Goal: Information Seeking & Learning: Learn about a topic

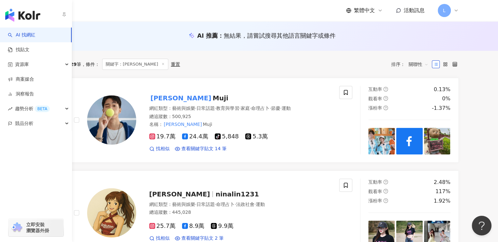
click at [15, 32] on link "AI 找網紅" at bounding box center [21, 35] width 27 height 7
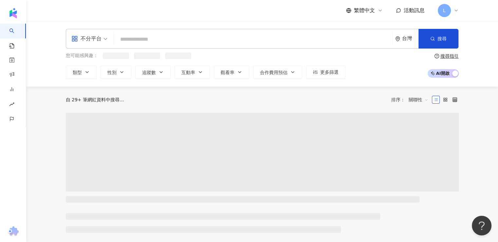
click at [115, 36] on div "不分平台 台灣 搜尋 loading 搜尋名稱、敘述、貼文含有關鍵字 “ 徐謀俊 ” 的網紅" at bounding box center [262, 39] width 393 height 20
click at [147, 35] on input "search" at bounding box center [253, 39] width 273 height 12
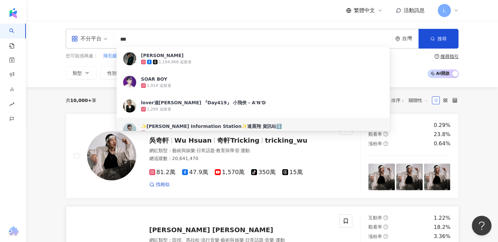
type input "***"
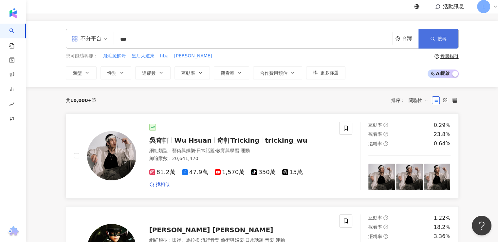
click at [437, 36] on span "搜尋" at bounding box center [441, 38] width 9 height 5
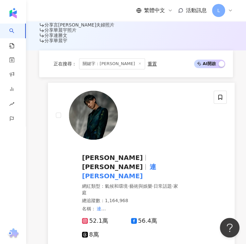
scroll to position [258, 0]
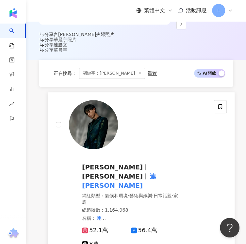
click at [82, 163] on span "晨翔" at bounding box center [112, 167] width 61 height 8
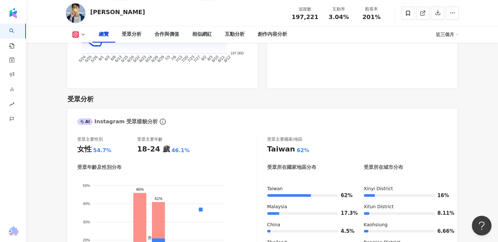
scroll to position [524, 0]
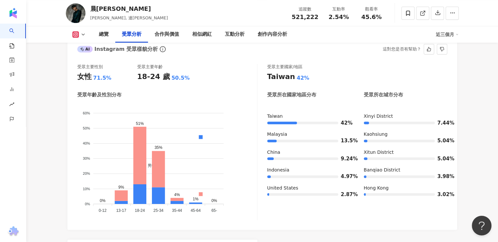
scroll to position [589, 0]
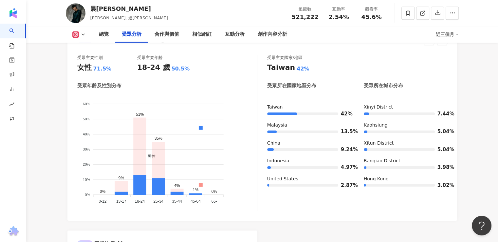
click at [155, 154] on span "男性" at bounding box center [149, 156] width 13 height 5
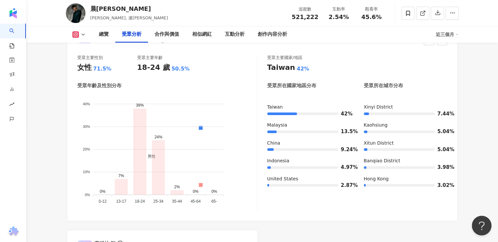
click at [155, 154] on span "男性" at bounding box center [149, 156] width 13 height 5
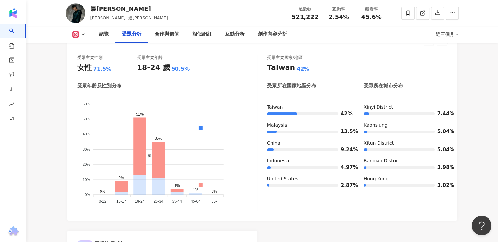
click at [155, 211] on span "女性" at bounding box center [149, 213] width 13 height 5
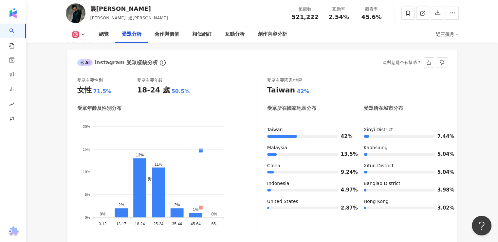
scroll to position [556, 0]
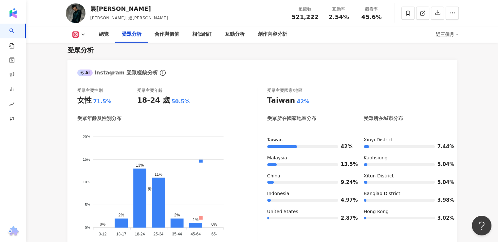
scroll to position [556, 0]
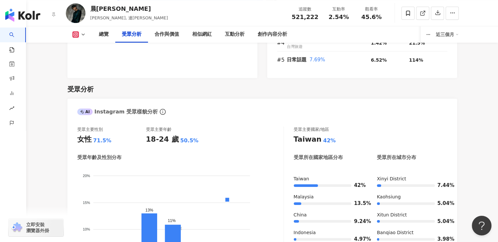
click at [10, 29] on link "AI 找網紅" at bounding box center [15, 40] width 13 height 26
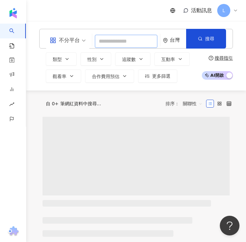
click at [111, 35] on input "search" at bounding box center [126, 41] width 63 height 13
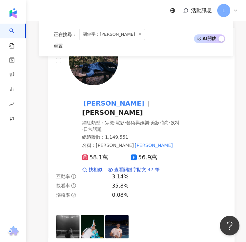
scroll to position [132, 0]
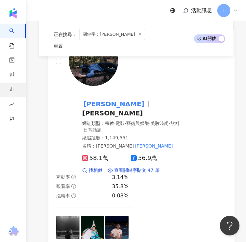
type input "***"
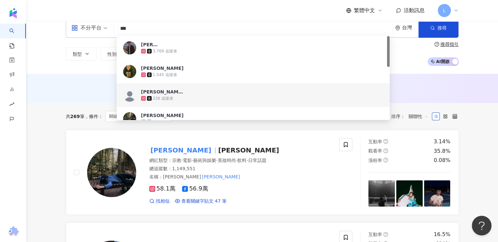
scroll to position [0, 0]
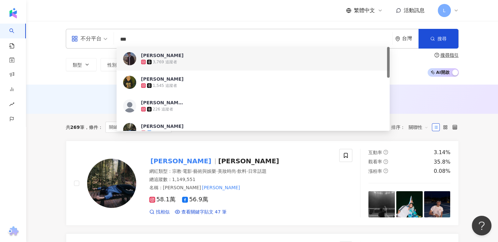
click at [178, 37] on input "***" at bounding box center [253, 39] width 273 height 12
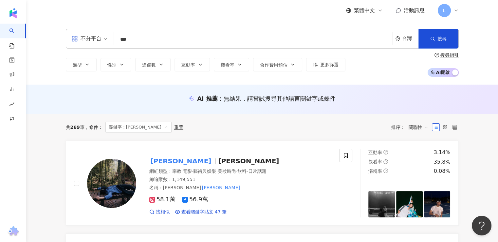
click at [298, 116] on div "共 269 筆 條件 ： 關鍵字：林柏宏 重置 排序： 關聯性" at bounding box center [262, 127] width 393 height 27
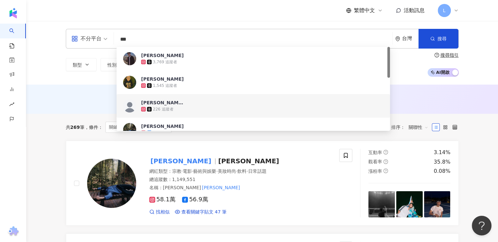
click at [158, 36] on input "***" at bounding box center [253, 39] width 273 height 12
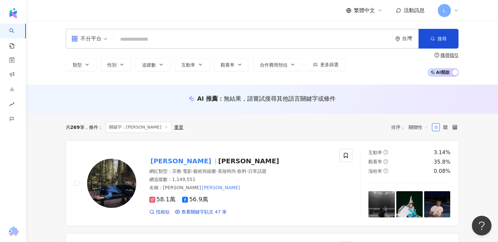
click at [231, 118] on div "共 269 筆 條件 ： 關鍵字：林柏宏 重置 排序： 關聯性" at bounding box center [262, 127] width 393 height 27
click at [311, 138] on div "共 269 筆 條件 ： 關鍵字：林柏宏 重置 排序： 關聯性" at bounding box center [262, 127] width 393 height 27
click at [154, 34] on input "search" at bounding box center [253, 39] width 273 height 12
click at [237, 129] on div "共 269 筆 條件 ： 關鍵字：林柏宏 重置 排序： 關聯性" at bounding box center [262, 126] width 393 height 11
click at [192, 33] on input "search" at bounding box center [253, 39] width 273 height 12
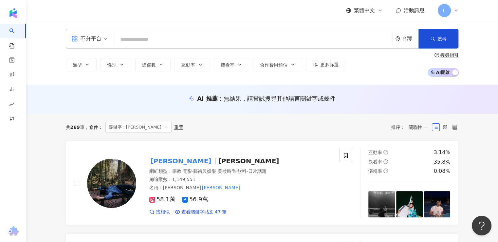
click at [292, 115] on div "共 269 筆 條件 ： 關鍵字：林柏宏 重置 排序： 關聯性" at bounding box center [262, 127] width 393 height 27
click at [196, 127] on div "共 269 筆 條件 ： 關鍵字：林柏宏 重置 排序： 關聯性" at bounding box center [262, 126] width 393 height 11
click at [301, 141] on link "林柏宏 Austin Lin 網紅類型 ： 宗教 · 電影 · 藝術與娛樂 · 美妝時尚 · 飲料 · 日常話題 總追蹤數 ： 1,149,551 名稱 ： …" at bounding box center [262, 182] width 393 height 85
click at [144, 37] on input "search" at bounding box center [253, 39] width 273 height 12
click at [293, 136] on div "共 269 筆 條件 ： 關鍵字：林柏宏 重置 排序： 關聯性" at bounding box center [262, 127] width 393 height 27
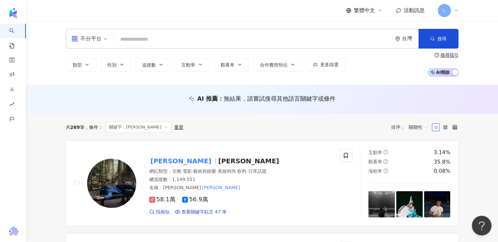
click at [197, 40] on input "search" at bounding box center [253, 39] width 273 height 12
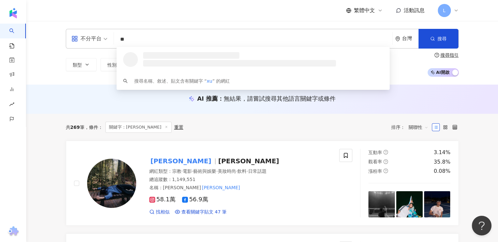
type input "*"
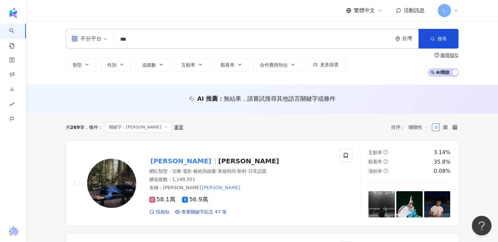
type input "***"
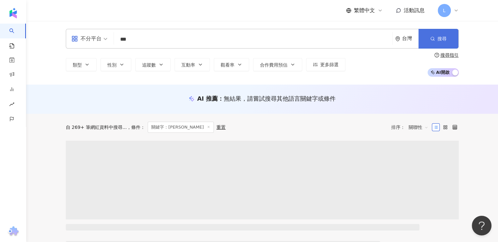
click at [437, 36] on span "搜尋" at bounding box center [441, 38] width 9 height 5
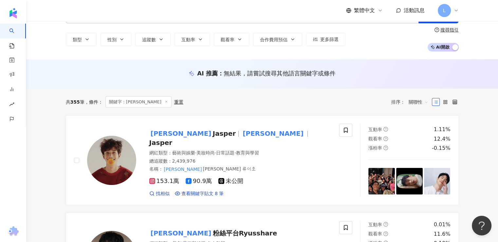
scroll to position [65, 0]
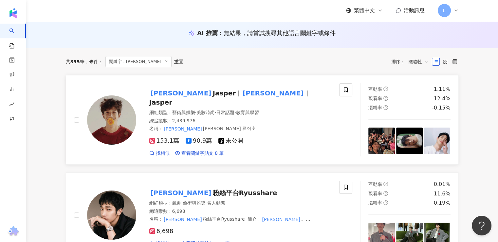
click at [280, 125] on div "名稱 ： 劉以豪 Jasper Liu 류이호" at bounding box center [240, 128] width 182 height 7
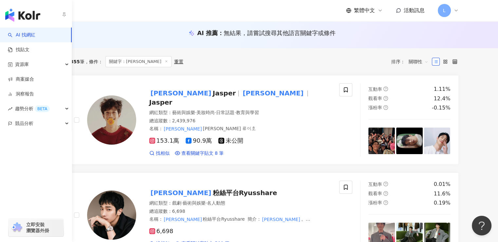
click at [25, 38] on link "AI 找網紅" at bounding box center [21, 35] width 27 height 7
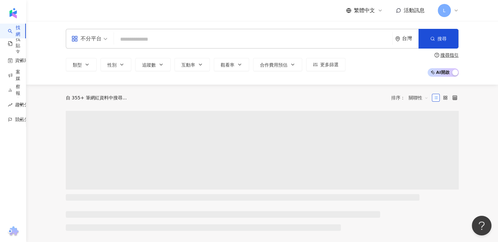
click at [155, 33] on input "search" at bounding box center [253, 39] width 273 height 12
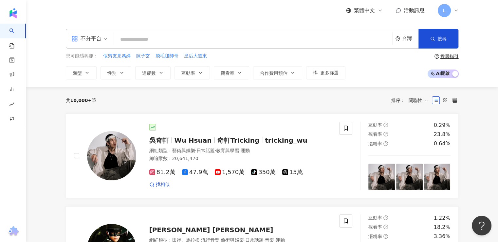
drag, startPoint x: 312, startPoint y: 102, endPoint x: 158, endPoint y: 33, distance: 168.5
click at [312, 102] on div "共 10,000+ 筆 排序： 關聯性" at bounding box center [262, 100] width 393 height 10
click at [158, 33] on input "search" at bounding box center [253, 39] width 273 height 12
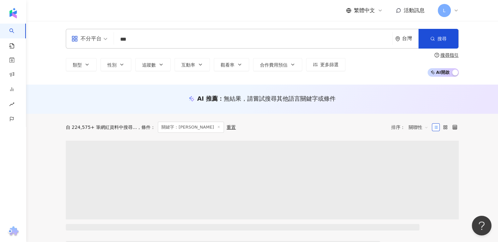
type input "***"
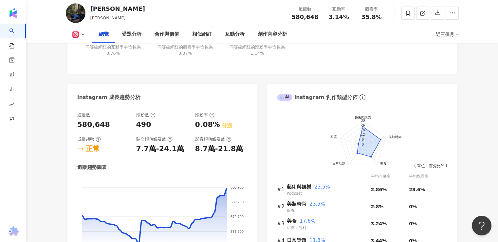
scroll to position [458, 0]
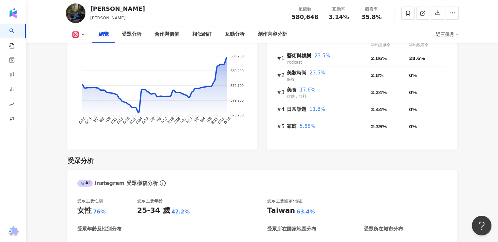
click at [313, 157] on div "受眾分析" at bounding box center [261, 160] width 389 height 9
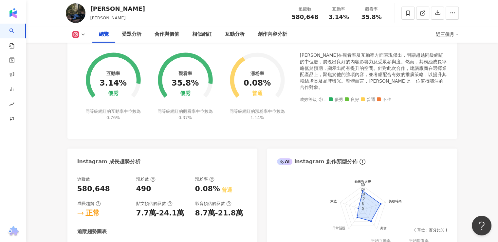
scroll to position [164, 0]
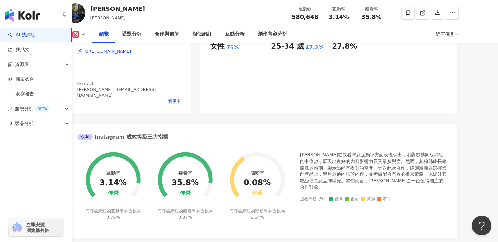
click at [35, 36] on link "AI 找網紅" at bounding box center [21, 35] width 27 height 7
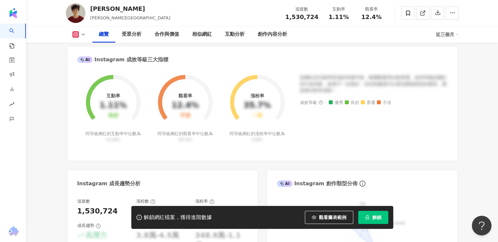
click at [383, 220] on button "解鎖" at bounding box center [373, 216] width 30 height 13
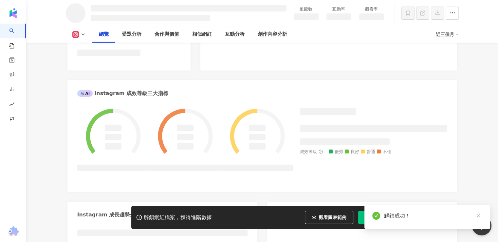
scroll to position [220, 0]
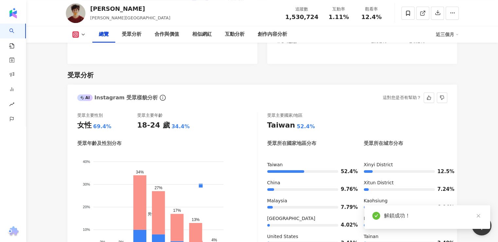
scroll to position [556, 0]
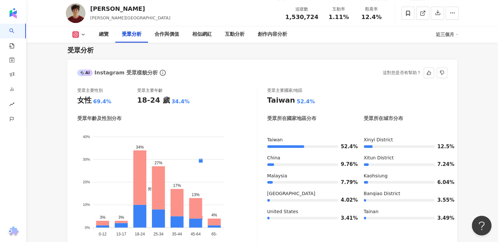
click at [362, 65] on div "AI Instagram 受眾樣貌分析 這對您是否有幫助？" at bounding box center [261, 70] width 389 height 21
click at [296, 57] on div "受眾分析 AI Instagram 受眾樣貌分析 受眾主要性別 女性 69.4% 受眾主要年齡 18-24 歲 34.4% 受眾年齡及性別分布 男性 女性 4…" at bounding box center [261, 202] width 389 height 327
drag, startPoint x: 313, startPoint y: 68, endPoint x: 256, endPoint y: 28, distance: 70.2
click at [313, 68] on div "AI Instagram 受眾樣貌分析 這對您是否有幫助？" at bounding box center [261, 70] width 389 height 21
click at [286, 61] on div "AI Instagram 受眾樣貌分析 這對您是否有幫助？" at bounding box center [261, 70] width 389 height 21
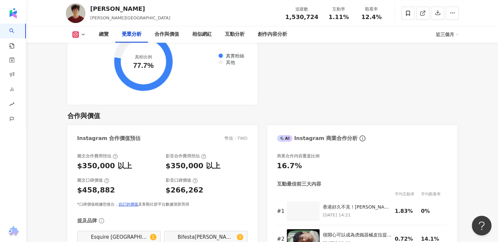
scroll to position [916, 0]
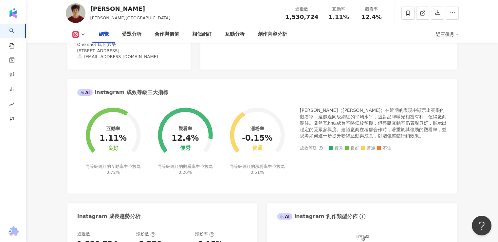
scroll to position [33, 0]
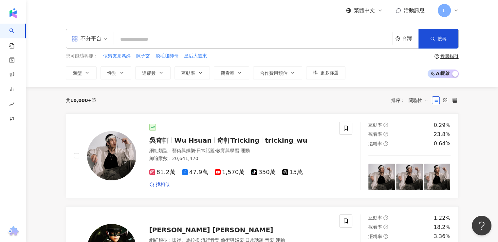
click at [196, 35] on input "search" at bounding box center [253, 39] width 273 height 12
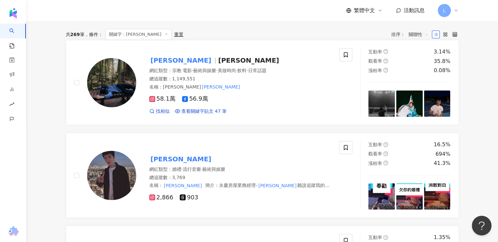
scroll to position [33, 0]
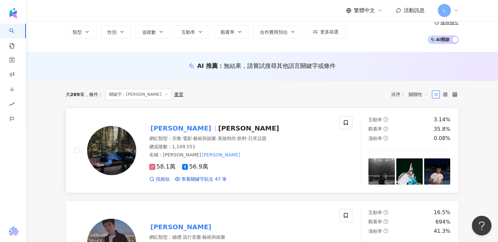
click at [174, 126] on span "林柏宏" at bounding box center [183, 128] width 69 height 8
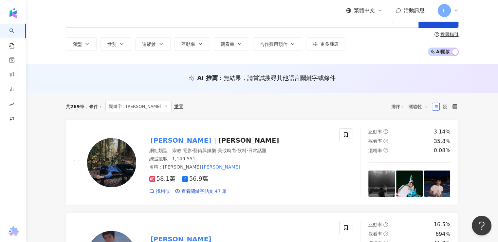
scroll to position [0, 0]
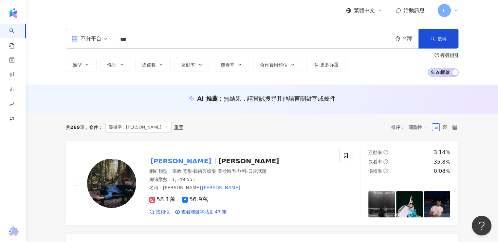
click at [140, 40] on input "***" at bounding box center [253, 39] width 273 height 12
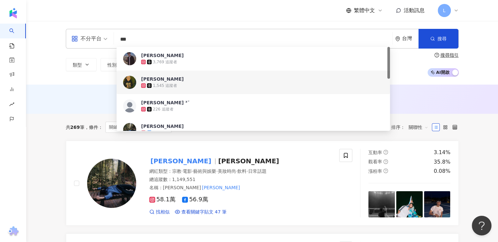
click at [141, 40] on input "***" at bounding box center [253, 39] width 273 height 12
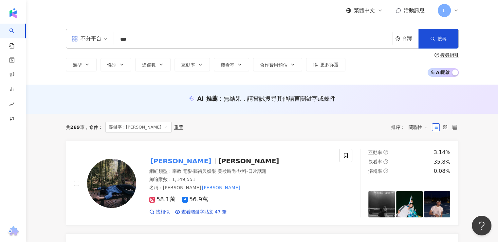
drag, startPoint x: 276, startPoint y: 134, endPoint x: 274, endPoint y: 131, distance: 3.5
click at [276, 134] on div "共 269 筆 條件 ： 關鍵字：林柏宏 重置 排序： 關聯性" at bounding box center [262, 127] width 393 height 27
click at [186, 35] on input "***" at bounding box center [253, 39] width 273 height 12
click at [185, 36] on input "***" at bounding box center [253, 39] width 273 height 12
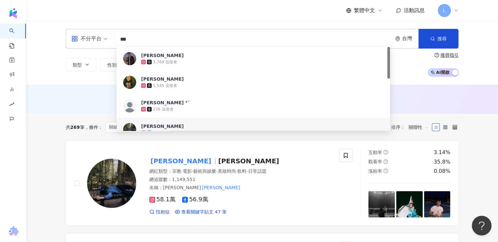
click at [185, 36] on input "***" at bounding box center [253, 39] width 273 height 12
click at [180, 37] on input "***" at bounding box center [253, 39] width 273 height 12
click at [179, 37] on input "***" at bounding box center [253, 39] width 273 height 12
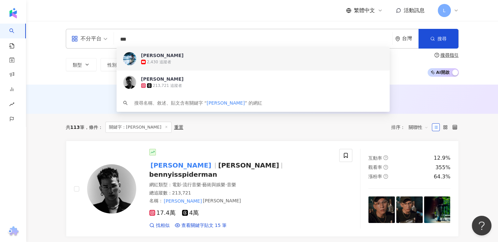
click at [55, 93] on div "AI 推薦 ： 無結果，請嘗試搜尋其他語言關鍵字或條件" at bounding box center [262, 98] width 472 height 29
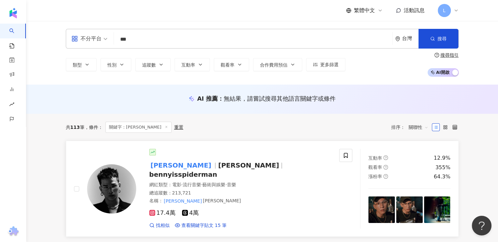
scroll to position [65, 0]
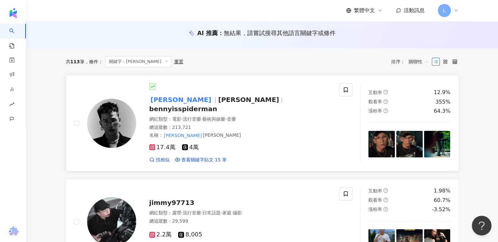
click at [305, 116] on div "網紅類型 ： 電影 · 流行音樂 · 藝術與娛樂 · 音樂" at bounding box center [240, 119] width 182 height 7
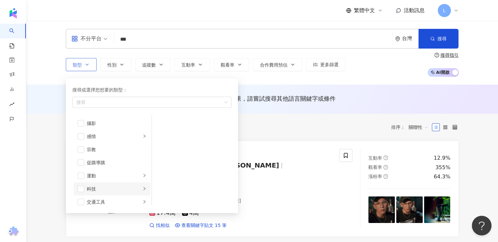
scroll to position [196, 0]
click at [80, 174] on span "button" at bounding box center [81, 175] width 7 height 7
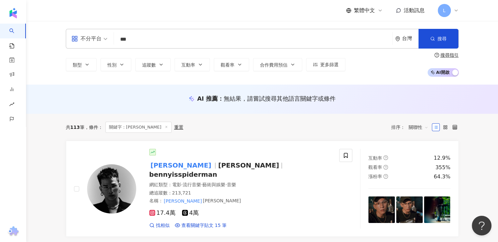
click at [320, 81] on div "不分平台 *** 台灣 搜尋 797bccc6-96c7-4ceb-9dee-d7227fe458a2 44bee192-7b1c-4a58-9cc6-273…" at bounding box center [262, 52] width 472 height 63
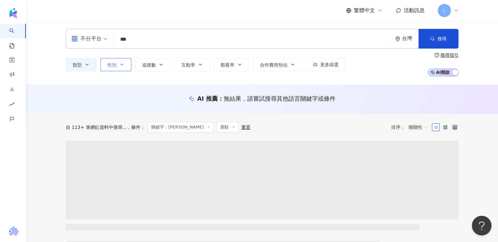
click at [120, 64] on icon "button" at bounding box center [121, 64] width 5 height 5
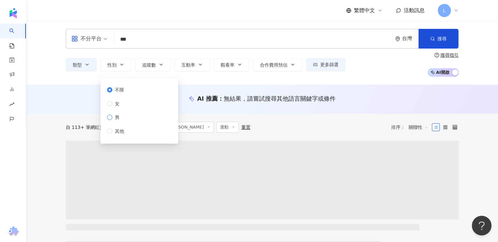
click at [113, 117] on span "男" at bounding box center [117, 117] width 10 height 7
click at [217, 85] on div "AI 推薦 ： 無結果，請嘗試搜尋其他語言關鍵字或條件" at bounding box center [262, 98] width 472 height 29
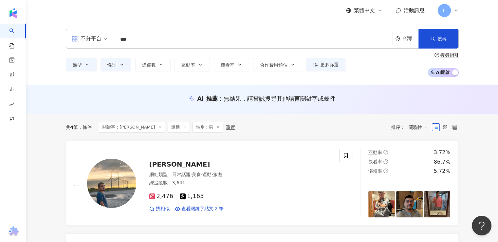
click at [216, 41] on input "***" at bounding box center [253, 39] width 273 height 12
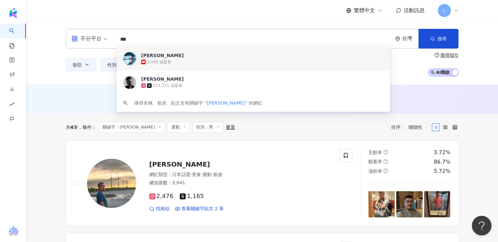
click at [216, 41] on input "***" at bounding box center [253, 39] width 273 height 12
click at [216, 40] on input "***" at bounding box center [253, 39] width 273 height 12
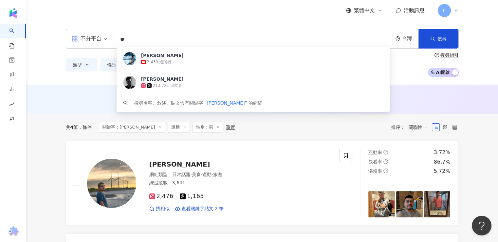
type input "*"
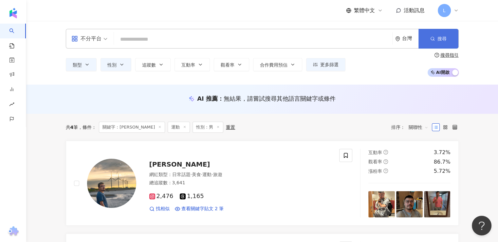
click at [442, 37] on span "搜尋" at bounding box center [441, 38] width 9 height 5
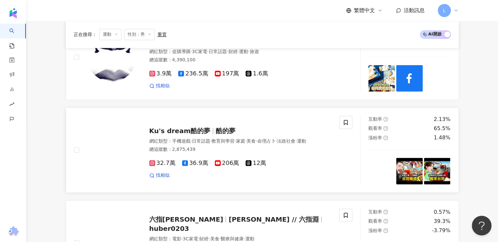
scroll to position [1047, 0]
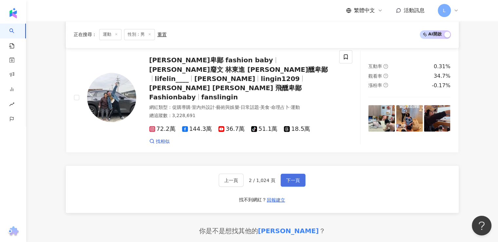
click at [299, 173] on button "下一頁" at bounding box center [292, 179] width 25 height 13
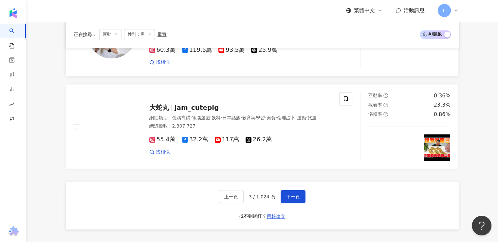
scroll to position [1120, 0]
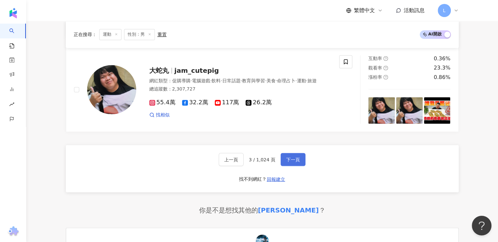
click at [294, 156] on span "下一頁" at bounding box center [293, 158] width 14 height 5
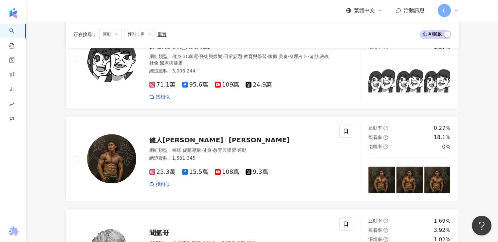
scroll to position [521, 0]
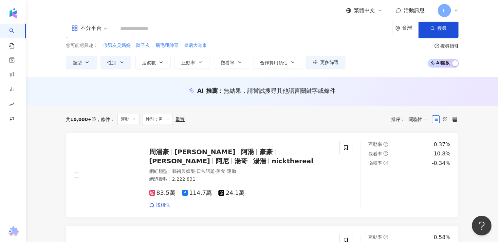
scroll to position [0, 0]
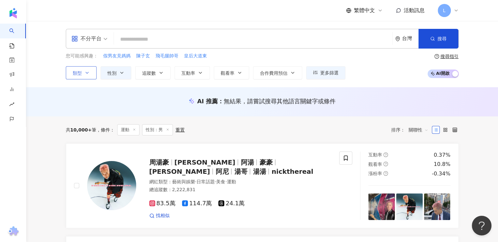
click at [96, 76] on button "類型" at bounding box center [81, 72] width 31 height 13
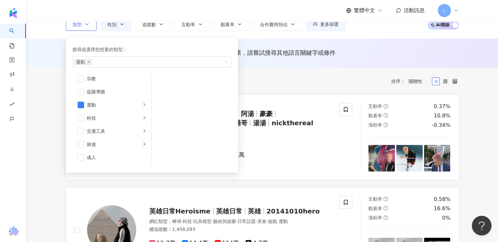
scroll to position [65, 0]
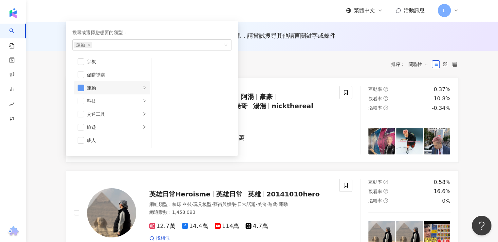
click at [79, 85] on span "button" at bounding box center [81, 87] width 7 height 7
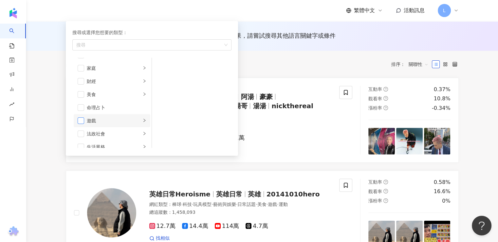
click at [78, 120] on span "button" at bounding box center [81, 120] width 7 height 7
click at [309, 64] on div "共 10,000+ 筆 條件 ： 運動 性別：男 重置 排序： 關聯性" at bounding box center [262, 64] width 393 height 11
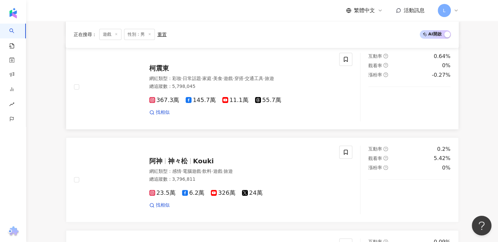
scroll to position [229, 0]
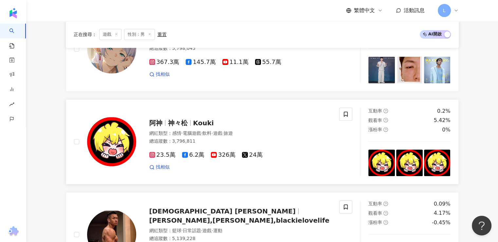
click at [190, 119] on span "神々松" at bounding box center [180, 123] width 25 height 8
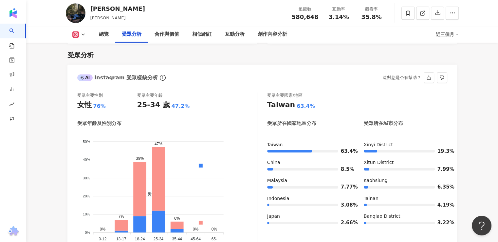
scroll to position [655, 0]
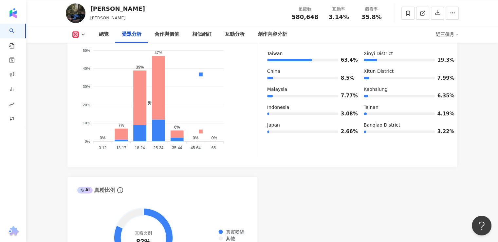
click at [371, 169] on div "AI Instagram 受眾樣貌分析 受眾主要性別 女性 76% 受眾主要年齡 25-34 歲 47.2% 受眾年齡及性別分布 男性 女性 50% 50% …" at bounding box center [261, 126] width 389 height 307
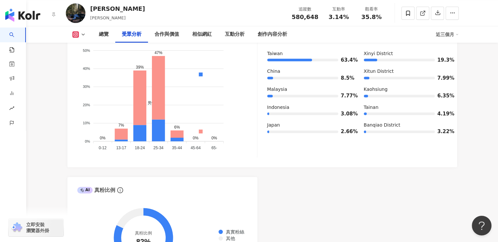
click at [16, 32] on link "AI 找網紅" at bounding box center [15, 40] width 13 height 26
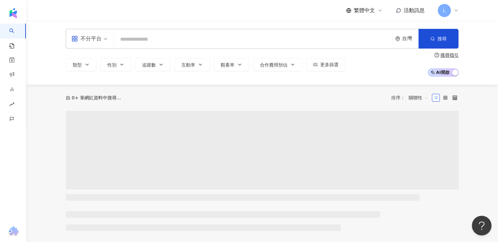
click at [135, 35] on input "search" at bounding box center [253, 39] width 273 height 12
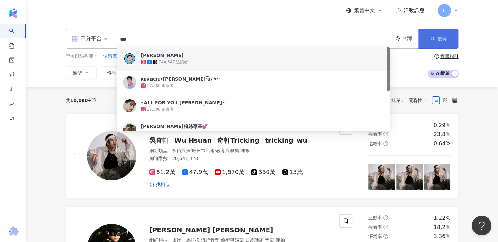
type input "***"
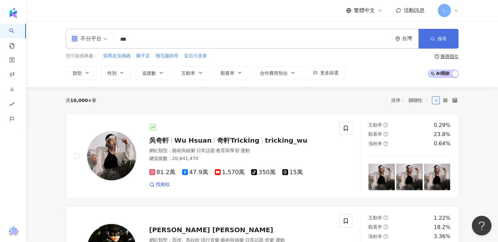
click at [441, 34] on button "搜尋" at bounding box center [438, 39] width 40 height 20
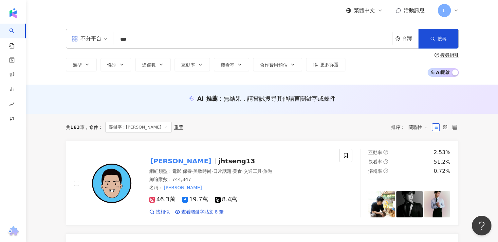
click at [302, 12] on div "繁體中文 活動訊息 L" at bounding box center [262, 10] width 393 height 21
click at [278, 159] on div "[PERSON_NAME]jhtseng13" at bounding box center [240, 160] width 182 height 9
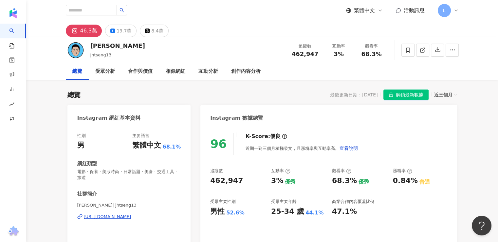
click at [336, 108] on div "Instagram 數據總覽" at bounding box center [328, 115] width 256 height 21
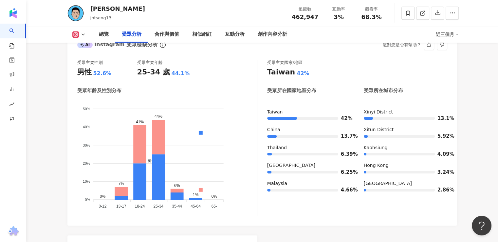
scroll to position [622, 0]
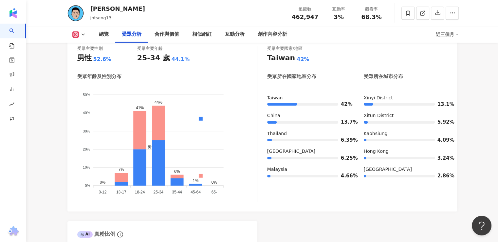
click at [331, 194] on div "受眾主要性別 男性 52.6% 受眾主要年齡 25-34 歲 44.1% 受眾年齡及性別分布 男性 女性 50% 50% 40% 40% 30% 30% 20…" at bounding box center [261, 125] width 389 height 172
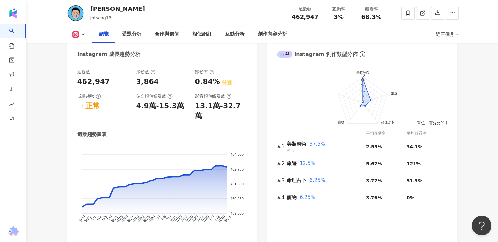
scroll to position [295, 0]
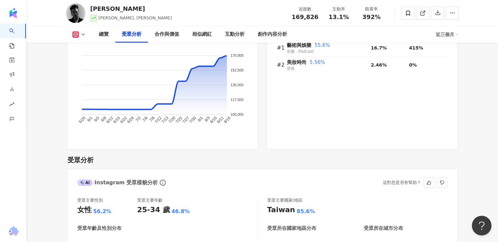
scroll to position [622, 0]
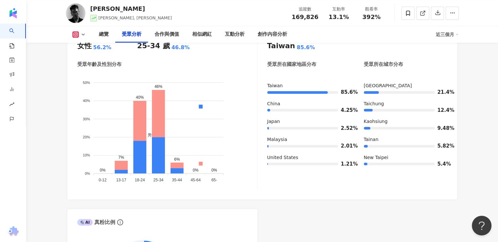
click at [306, 174] on div "受眾主要國家/地區 Taiwan 85.6% 受眾所在國家地區分布 受眾所在城市分布 Taiwan 85.6% China 4.25% Japan 2.52%…" at bounding box center [357, 111] width 180 height 156
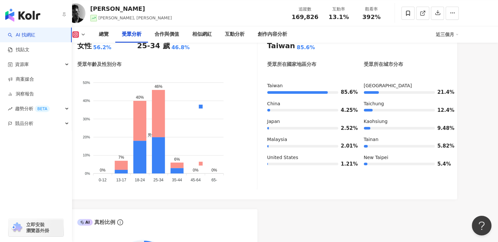
click at [35, 38] on link "AI 找網紅" at bounding box center [21, 35] width 27 height 7
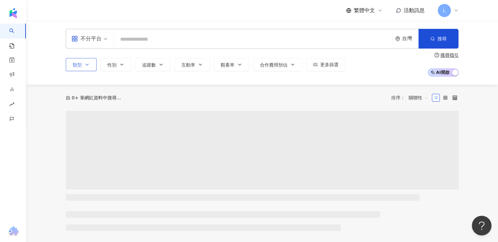
click at [85, 60] on button "類型" at bounding box center [81, 64] width 31 height 13
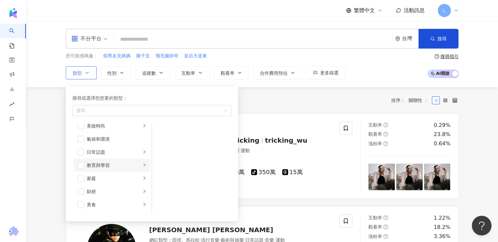
scroll to position [33, 0]
click at [102, 136] on div "日常話題" at bounding box center [114, 137] width 54 height 7
click at [81, 177] on span "button" at bounding box center [81, 176] width 7 height 7
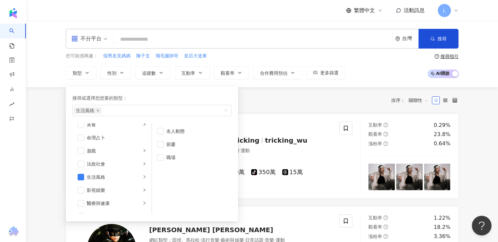
click at [292, 92] on div "共 10,000+ 筆 排序： 關聯性" at bounding box center [262, 100] width 393 height 26
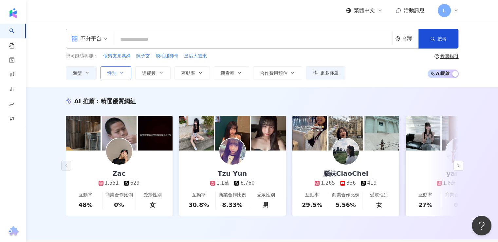
click at [117, 72] on button "性別" at bounding box center [115, 72] width 31 height 13
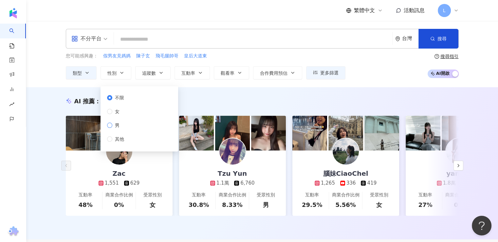
click at [121, 123] on span "男" at bounding box center [117, 124] width 10 height 7
click at [315, 83] on div "不分平台 台灣 搜尋 您可能感興趣： 假男友見媽媽 陳子玄 飛毛腿帥哥 皇后大道東 類型 性別 追蹤數 互動率 觀看率 合作費用預估 更多篩選 不限 女 男 …" at bounding box center [262, 54] width 472 height 66
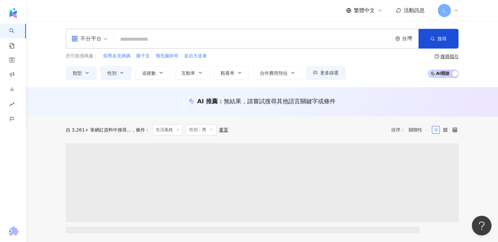
drag, startPoint x: 374, startPoint y: 64, endPoint x: 378, endPoint y: 64, distance: 3.9
click at [374, 63] on div "您可能感興趣： 假男友見媽媽 陳子玄 飛毛腿帥哥 皇后大道東 類型 性別 追蹤數 互動率 觀看率 合作費用預估 更多篩選 不限 女 男 其他 搜尋指引 AI …" at bounding box center [262, 65] width 393 height 27
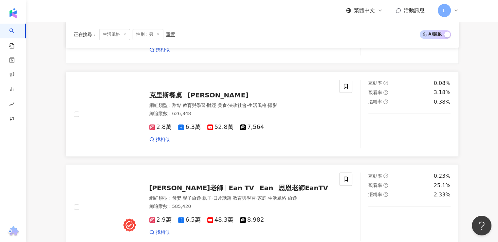
scroll to position [720, 0]
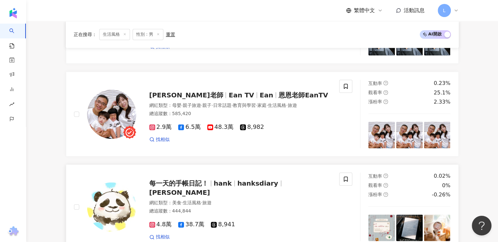
click at [281, 164] on link "每一天的手帳日記！ hank hanksdiary 郭世皓 網紅類型 ： 美食 · 生活風格 · 旅遊 總追蹤數 ： 444,844 4.8萬 38.7萬 8…" at bounding box center [262, 206] width 393 height 85
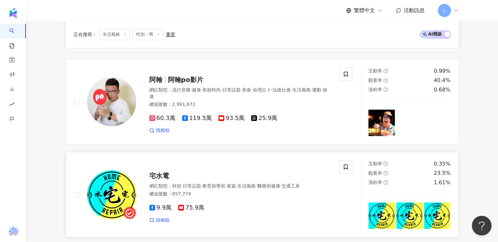
scroll to position [360, 0]
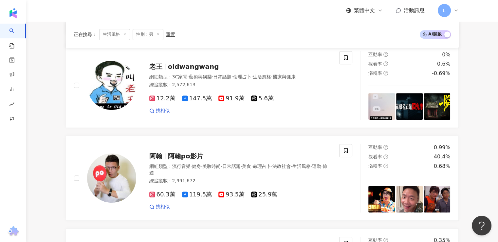
scroll to position [164, 0]
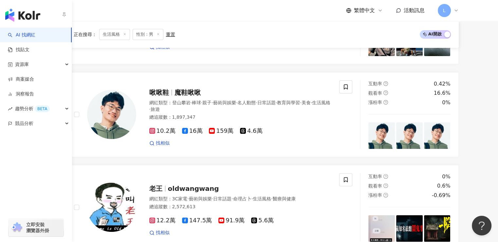
click at [16, 32] on link "AI 找網紅" at bounding box center [21, 35] width 27 height 7
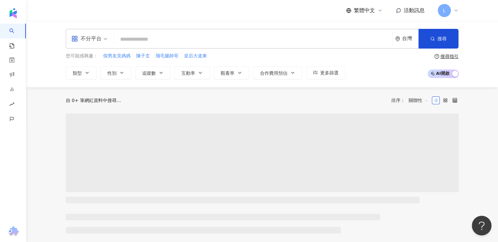
click at [155, 37] on input "search" at bounding box center [253, 39] width 273 height 12
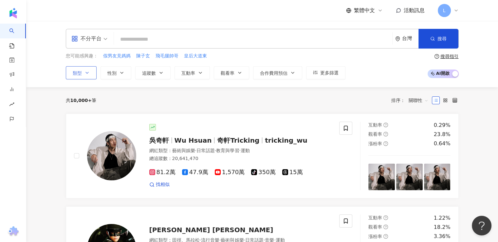
click at [84, 72] on icon "button" at bounding box center [86, 72] width 5 height 5
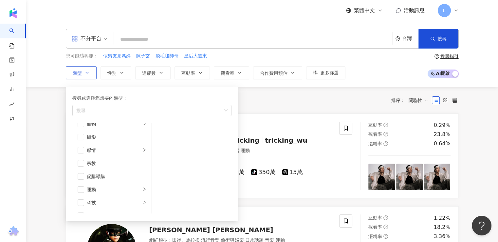
scroll to position [226, 0]
click at [113, 153] on div "運動" at bounding box center [114, 153] width 54 height 7
click at [76, 152] on li "運動" at bounding box center [112, 153] width 77 height 13
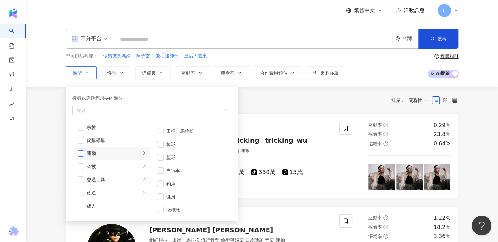
click at [79, 152] on span "button" at bounding box center [81, 153] width 7 height 7
click at [295, 92] on div "共 10,000+ 筆 排序： 關聯性" at bounding box center [262, 100] width 393 height 26
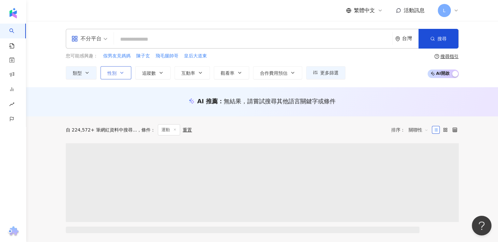
click at [116, 75] on button "性別" at bounding box center [115, 72] width 31 height 13
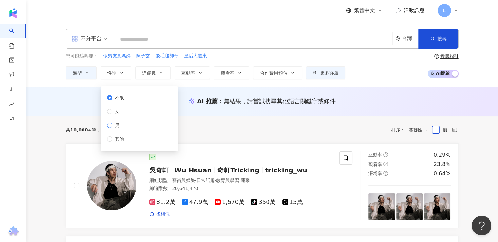
click at [117, 123] on span "男" at bounding box center [117, 124] width 10 height 7
click at [363, 75] on div "您可能感興趣： 假男友見媽媽 陳子玄 飛毛腿帥哥 皇后大道東 類型 性別 追蹤數 互動率 觀看率 合作費用預估 更多篩選 不限 女 男 其他 搜尋指引 AI …" at bounding box center [262, 65] width 393 height 27
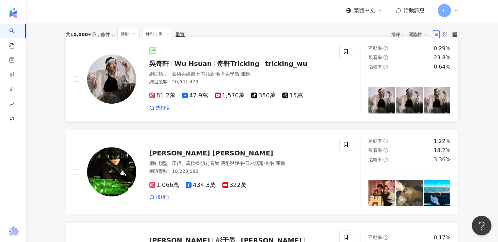
scroll to position [164, 0]
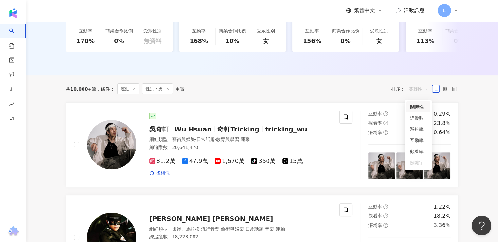
click at [423, 93] on span "關聯性" at bounding box center [418, 88] width 20 height 10
click at [324, 102] on div "共 10,000+ 筆 條件 ： 運動 性別：男 重置 排序： 關聯性" at bounding box center [262, 88] width 393 height 27
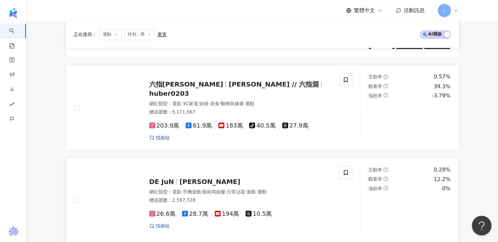
scroll to position [1244, 0]
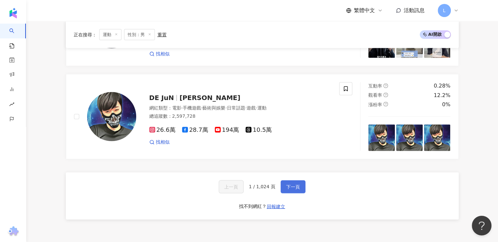
click at [295, 184] on span "下一頁" at bounding box center [293, 186] width 14 height 5
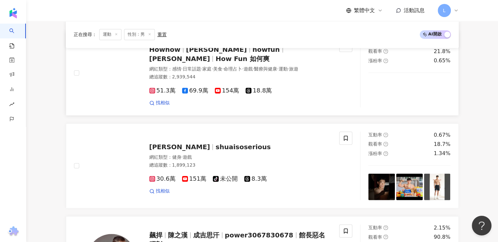
scroll to position [979, 0]
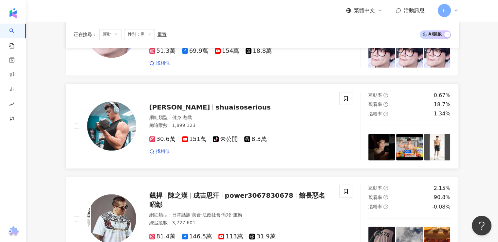
click at [215, 111] on span "shuaisoserious" at bounding box center [242, 107] width 55 height 8
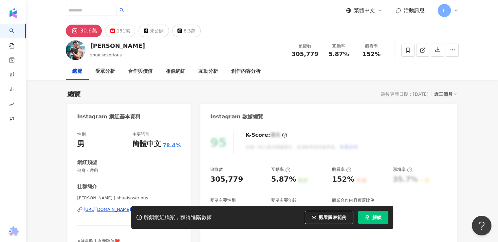
click at [122, 24] on div "30.6萬 151萬 tiktok-icon 未公開 8.3萬" at bounding box center [262, 29] width 419 height 16
click at [120, 30] on div "151萬" at bounding box center [123, 30] width 13 height 9
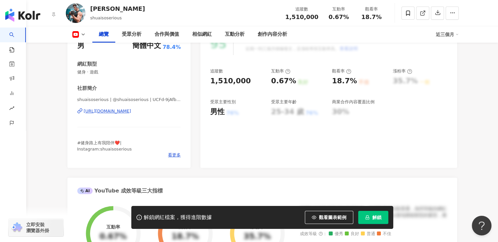
scroll to position [33, 0]
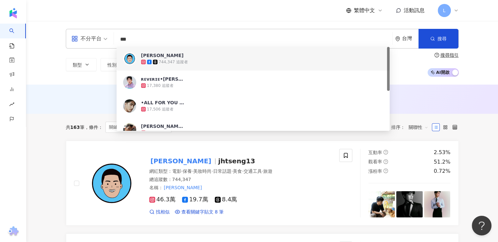
click at [177, 34] on input "***" at bounding box center [253, 39] width 273 height 12
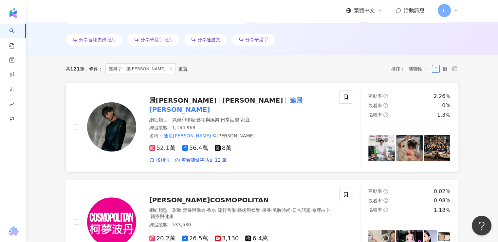
scroll to position [196, 0]
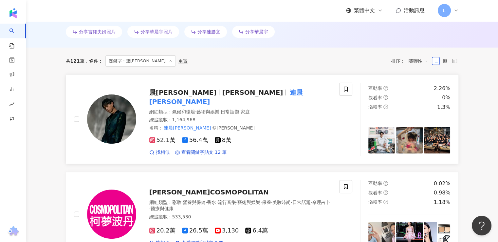
type input "***"
click at [114, 116] on img at bounding box center [111, 118] width 49 height 49
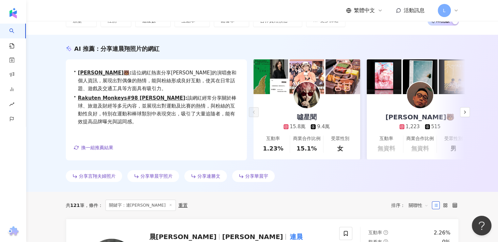
scroll to position [0, 0]
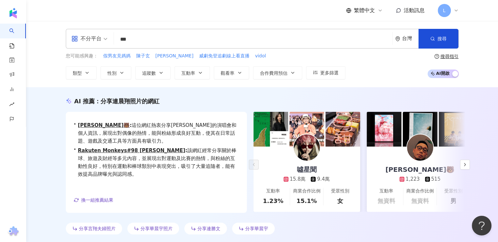
click at [154, 43] on input "***" at bounding box center [253, 39] width 273 height 12
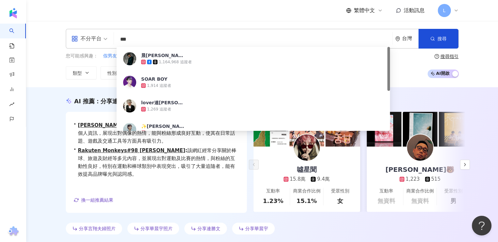
click at [154, 43] on input "***" at bounding box center [253, 39] width 273 height 12
click at [80, 74] on span "類型" at bounding box center [77, 72] width 9 height 5
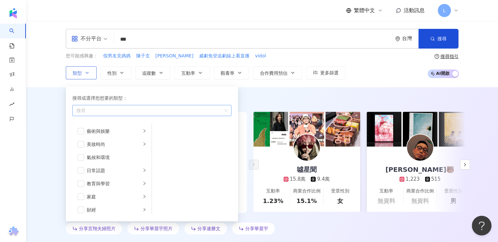
click at [123, 110] on div "button" at bounding box center [149, 110] width 150 height 5
type input "*"
click at [109, 150] on mark "車" at bounding box center [109, 147] width 5 height 5
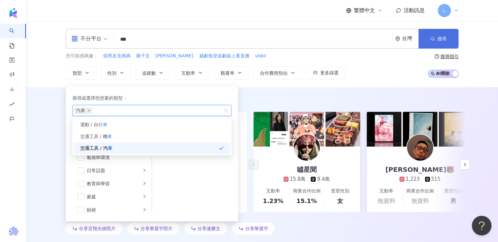
click at [446, 42] on button "搜尋" at bounding box center [438, 39] width 40 height 20
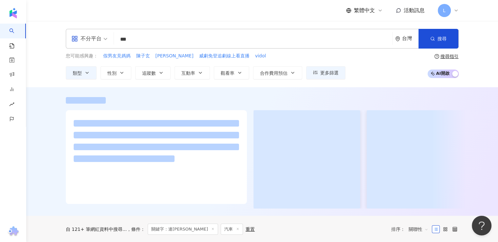
click at [234, 35] on input "***" at bounding box center [253, 39] width 273 height 12
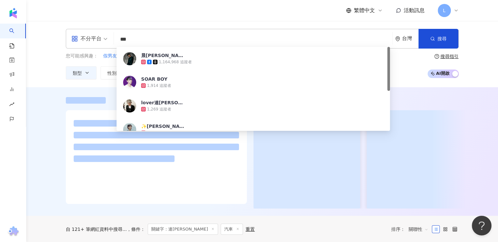
click at [234, 35] on input "***" at bounding box center [253, 39] width 273 height 12
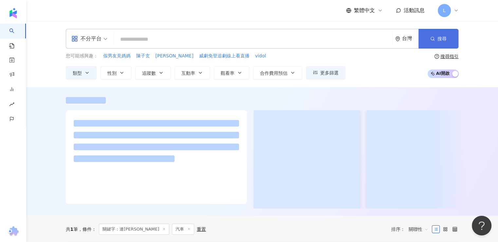
click at [429, 35] on button "搜尋" at bounding box center [438, 39] width 40 height 20
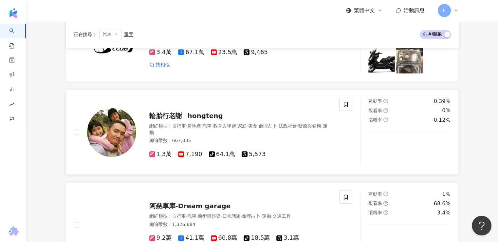
scroll to position [785, 0]
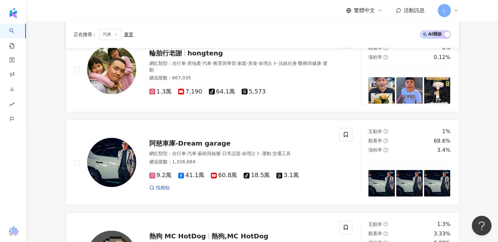
drag, startPoint x: 42, startPoint y: 152, endPoint x: 56, endPoint y: 150, distance: 14.2
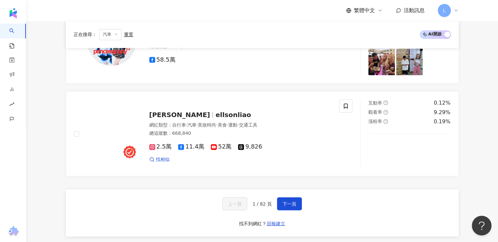
scroll to position [1211, 0]
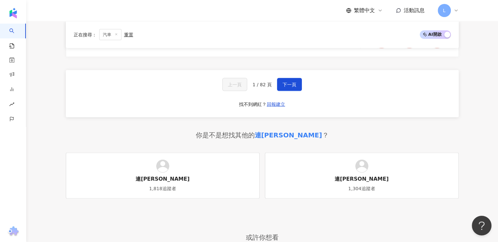
click at [301, 71] on div "上一頁 1 / 82 頁 下一頁 找不到網紅？ 回報建立" at bounding box center [262, 93] width 393 height 47
click at [296, 78] on button "下一頁" at bounding box center [289, 84] width 25 height 13
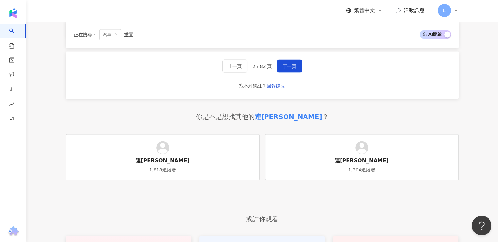
scroll to position [1206, 0]
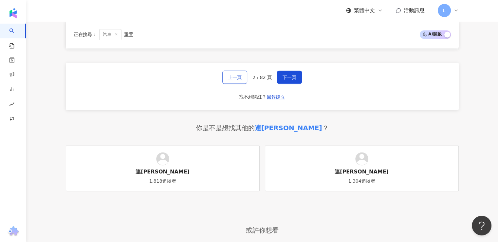
click at [240, 74] on span "上一頁" at bounding box center [235, 76] width 14 height 5
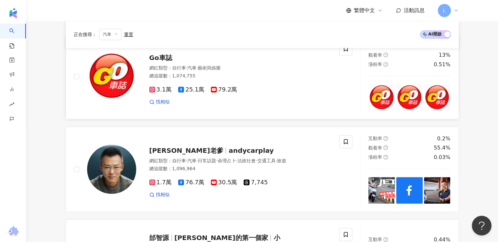
scroll to position [393, 0]
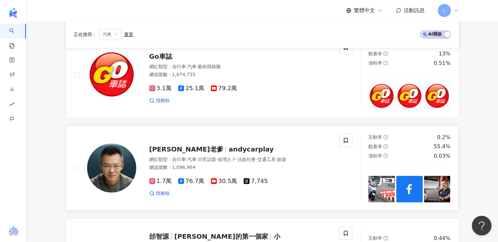
click at [228, 147] on span "andycarplay" at bounding box center [250, 149] width 45 height 8
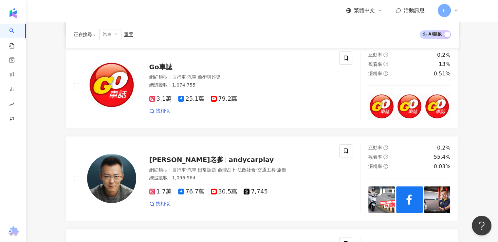
scroll to position [196, 0]
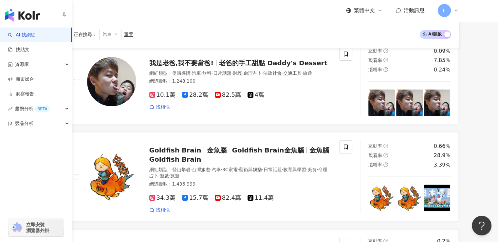
click at [31, 33] on link "AI 找網紅" at bounding box center [21, 35] width 27 height 7
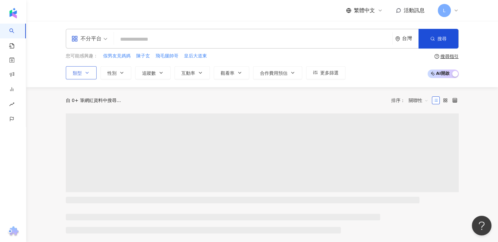
click at [82, 70] on button "類型" at bounding box center [81, 72] width 31 height 13
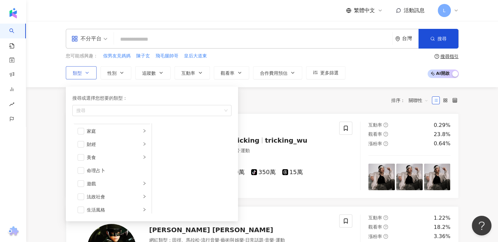
scroll to position [98, 0]
click at [78, 150] on span "button" at bounding box center [81, 150] width 7 height 7
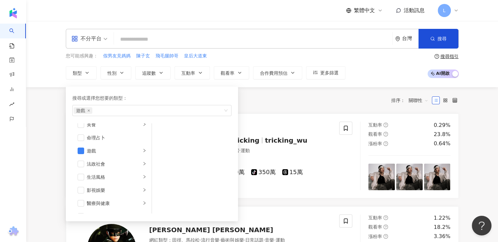
click at [319, 96] on div "共 10,000+ 筆 排序： 關聯性" at bounding box center [262, 100] width 393 height 10
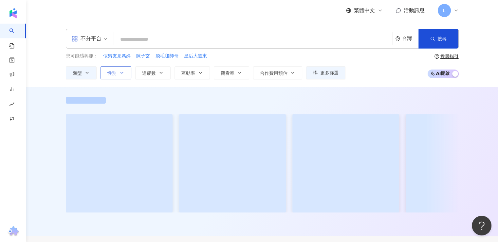
click at [118, 74] on button "性別" at bounding box center [115, 72] width 31 height 13
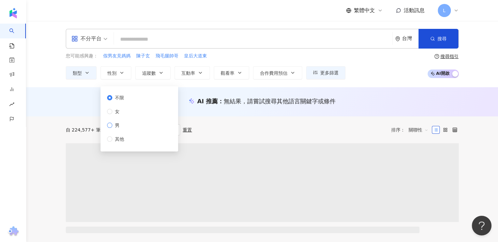
click at [118, 125] on span "男" at bounding box center [117, 124] width 10 height 7
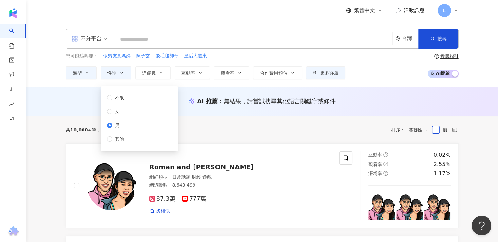
click at [272, 119] on div "共 10,000+ 筆 條件 ： 遊戲 重置 排序： 關聯性" at bounding box center [262, 129] width 393 height 27
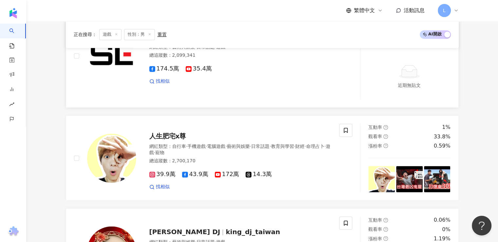
scroll to position [1080, 0]
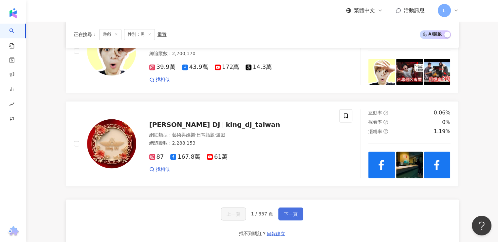
click at [290, 211] on span "下一頁" at bounding box center [291, 213] width 14 height 5
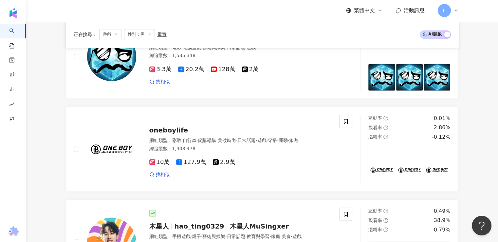
scroll to position [965, 0]
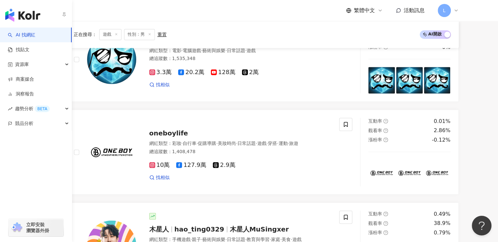
click at [35, 32] on link "AI 找網紅" at bounding box center [21, 35] width 27 height 7
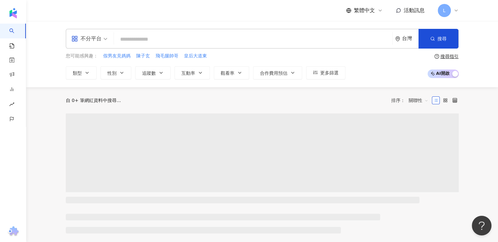
click at [141, 42] on input "search" at bounding box center [253, 39] width 273 height 12
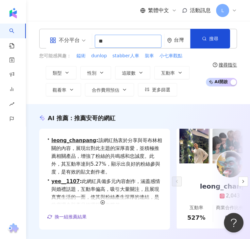
type input "**"
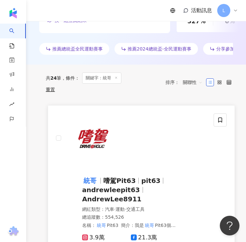
scroll to position [295, 0]
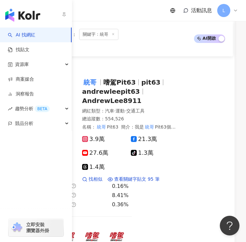
drag, startPoint x: 40, startPoint y: 34, endPoint x: 48, endPoint y: 12, distance: 23.4
click at [35, 34] on link "AI 找網紅" at bounding box center [21, 35] width 27 height 7
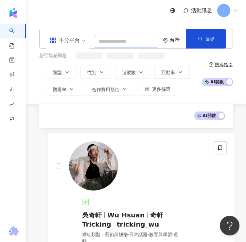
click at [113, 41] on input "search" at bounding box center [126, 41] width 63 height 13
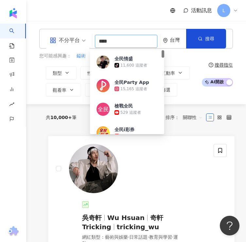
type input "****"
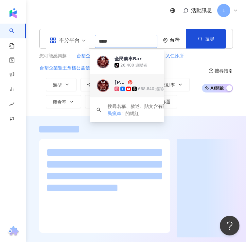
click at [143, 86] on div "668,840 追蹤者" at bounding box center [152, 89] width 29 height 6
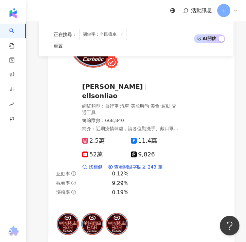
scroll to position [295, 0]
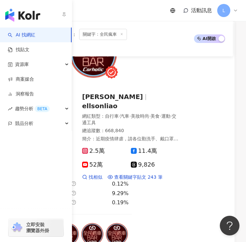
click at [34, 37] on link "AI 找網紅" at bounding box center [21, 35] width 27 height 7
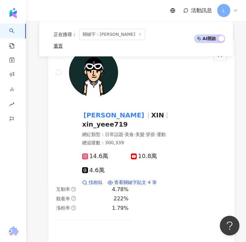
scroll to position [131, 0]
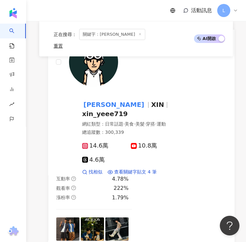
type input "**"
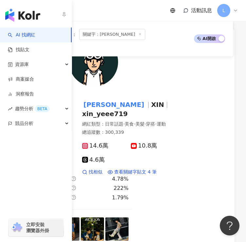
drag, startPoint x: 40, startPoint y: 34, endPoint x: 45, endPoint y: 34, distance: 5.3
click at [35, 34] on link "AI 找網紅" at bounding box center [21, 35] width 27 height 7
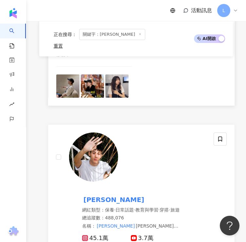
scroll to position [1244, 0]
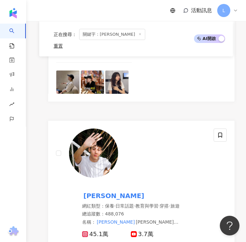
type input "****"
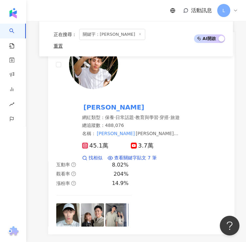
scroll to position [1342, 0]
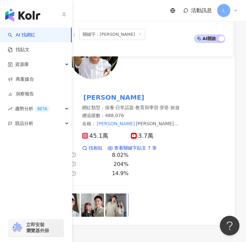
click at [35, 35] on link "AI 找網紅" at bounding box center [21, 35] width 27 height 7
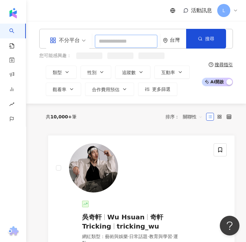
click at [101, 42] on input "search" at bounding box center [126, 41] width 63 height 13
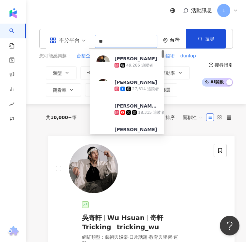
type input "*"
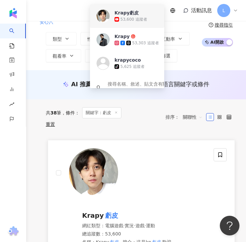
scroll to position [65, 0]
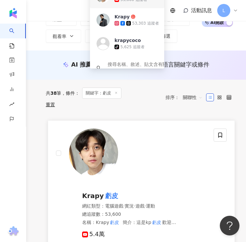
click at [89, 191] on span "Krapy" at bounding box center [93, 195] width 22 height 8
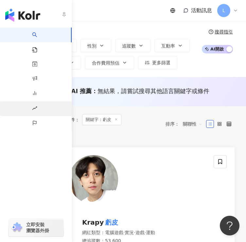
scroll to position [0, 0]
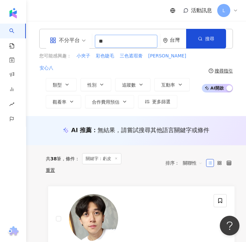
click at [118, 35] on input "**" at bounding box center [126, 41] width 63 height 13
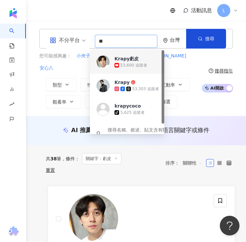
click at [118, 35] on input "**" at bounding box center [126, 41] width 63 height 13
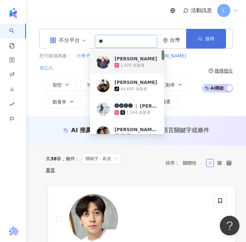
type input "**"
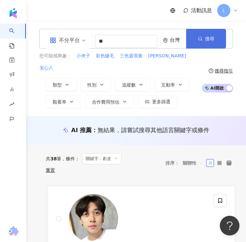
click at [214, 39] on span "搜尋" at bounding box center [209, 38] width 9 height 5
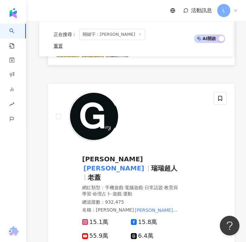
scroll to position [327, 0]
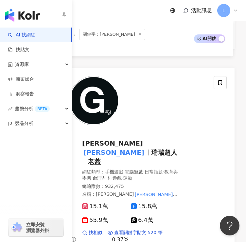
click at [35, 32] on link "AI 找網紅" at bounding box center [21, 35] width 27 height 7
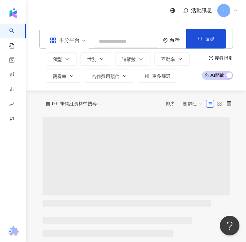
click at [88, 34] on div "不分平台 台灣 搜尋 ecb27c27-0e50-449e-ac11-b2f884f00b1f 蓋瑞 1,420 追蹤者 蓋瑞 tiktok-icon 44,…" at bounding box center [136, 39] width 194 height 20
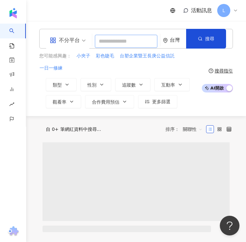
click at [103, 37] on input "search" at bounding box center [126, 41] width 63 height 13
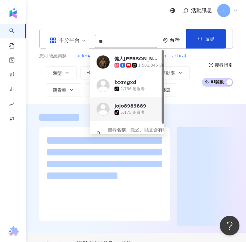
type input "**"
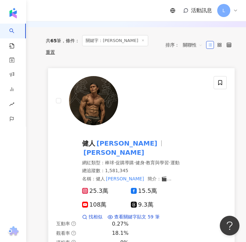
scroll to position [131, 0]
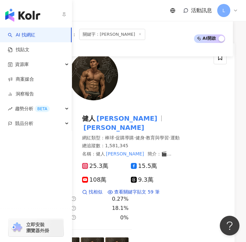
click at [11, 32] on link "AI 找網紅" at bounding box center [21, 35] width 27 height 7
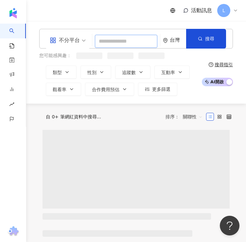
click at [110, 41] on input "search" at bounding box center [126, 41] width 63 height 13
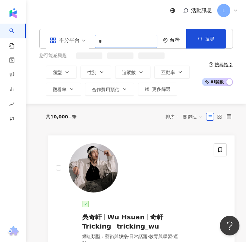
type input "*"
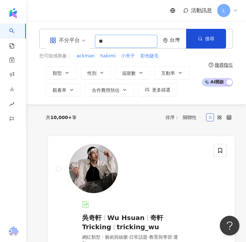
type input "**"
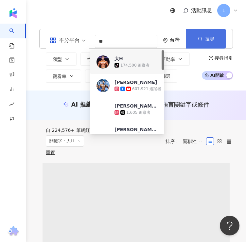
click at [212, 34] on button "搜尋" at bounding box center [206, 39] width 40 height 20
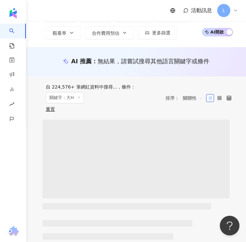
scroll to position [123, 0]
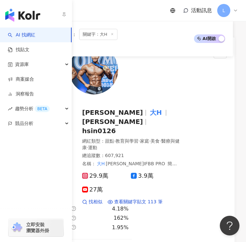
click at [16, 33] on link "AI 找網紅" at bounding box center [21, 35] width 27 height 7
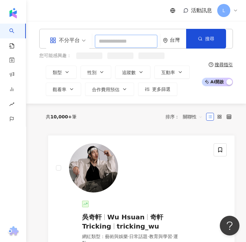
click at [112, 38] on input "search" at bounding box center [126, 41] width 63 height 13
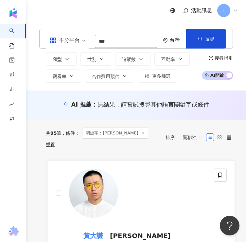
click at [116, 35] on input "***" at bounding box center [126, 41] width 63 height 13
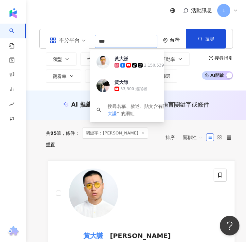
click at [116, 35] on input "***" at bounding box center [126, 41] width 63 height 13
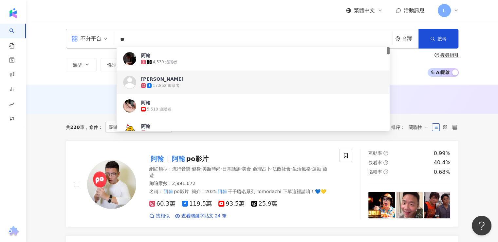
click at [139, 45] on input "**" at bounding box center [253, 39] width 273 height 12
type input "*"
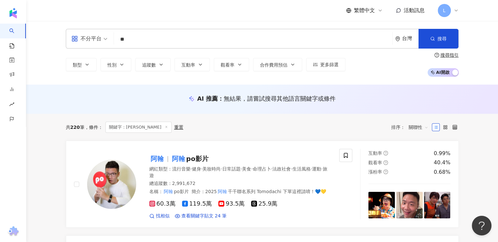
type input "*"
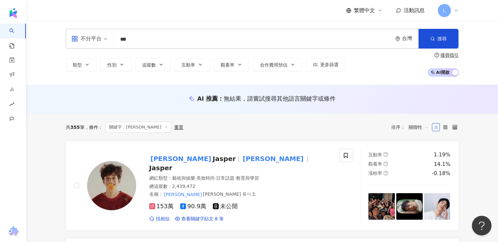
click at [228, 14] on div "繁體中文 活動訊息 L" at bounding box center [262, 10] width 393 height 21
click at [258, 20] on div "繁體中文 活動訊息 L" at bounding box center [262, 10] width 393 height 21
click at [138, 41] on input "***" at bounding box center [253, 39] width 273 height 12
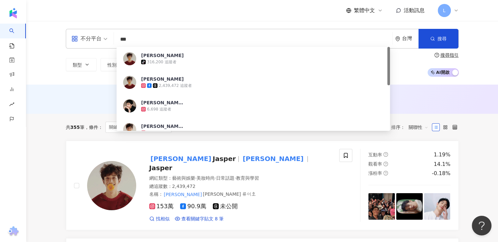
click at [139, 41] on input "***" at bounding box center [253, 39] width 273 height 12
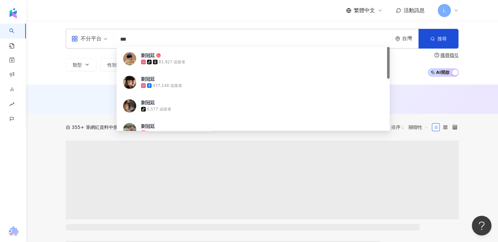
type input "***"
click at [209, 13] on div "繁體中文 活動訊息 L" at bounding box center [262, 10] width 393 height 21
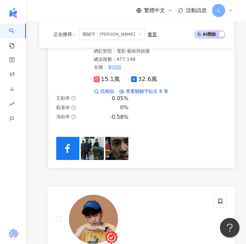
scroll to position [229, 0]
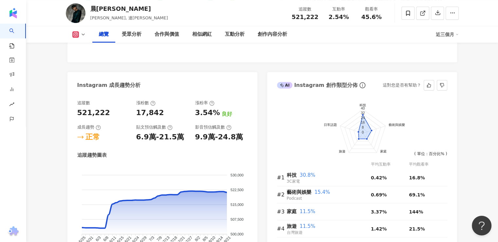
scroll to position [360, 0]
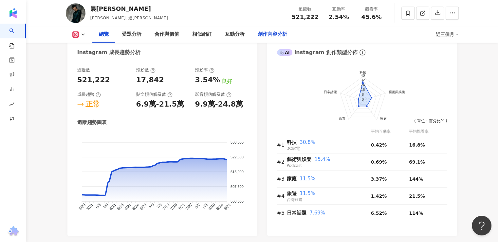
click at [273, 31] on div "創作內容分析" at bounding box center [272, 34] width 29 height 8
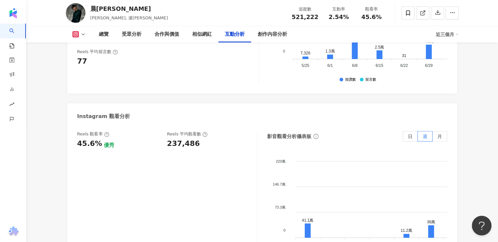
scroll to position [1473, 0]
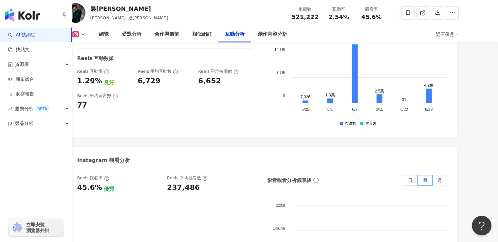
click at [19, 33] on link "AI 找網紅" at bounding box center [21, 35] width 27 height 7
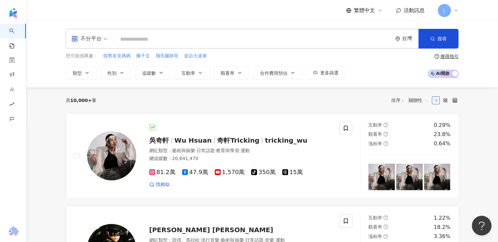
click at [162, 39] on input "search" at bounding box center [253, 39] width 273 height 12
paste input "***"
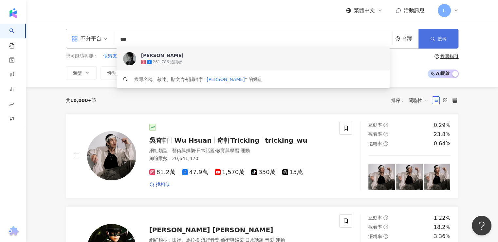
type input "***"
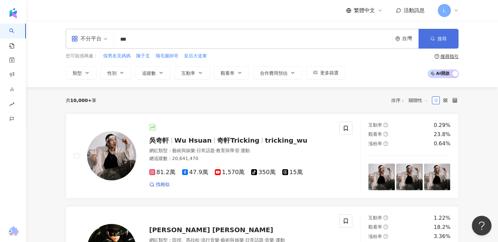
click at [431, 41] on icon "button" at bounding box center [432, 38] width 5 height 5
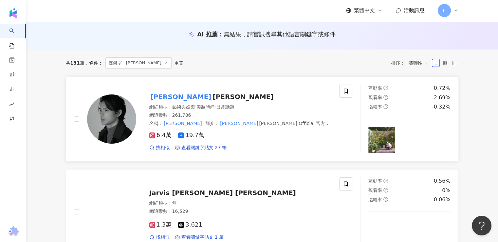
scroll to position [65, 0]
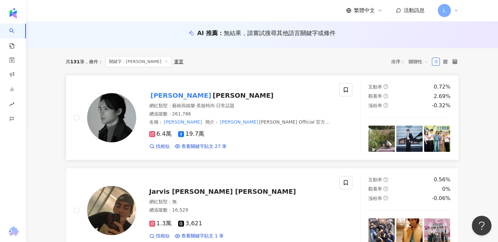
click at [212, 94] on span "Yao Chun Yao" at bounding box center [242, 95] width 61 height 8
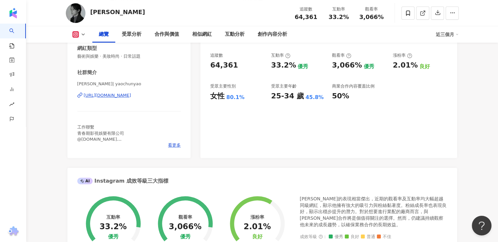
scroll to position [98, 0]
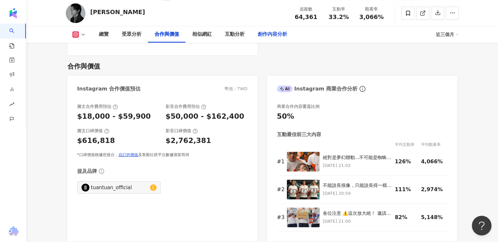
click at [282, 36] on div "創作內容分析" at bounding box center [272, 34] width 29 height 8
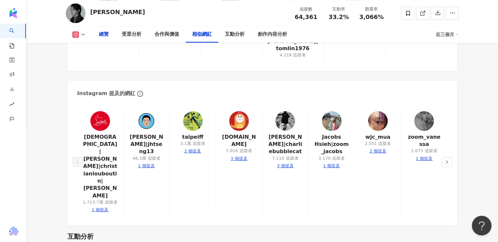
click at [103, 37] on div "總覽" at bounding box center [104, 34] width 10 height 8
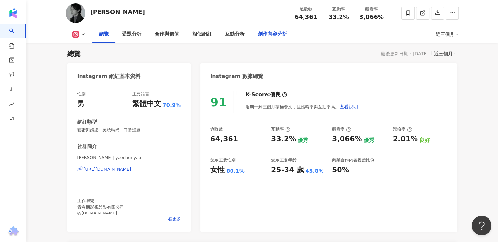
click at [273, 36] on div "創作內容分析" at bounding box center [272, 34] width 29 height 8
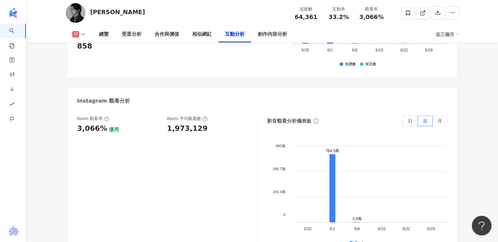
scroll to position [1479, 0]
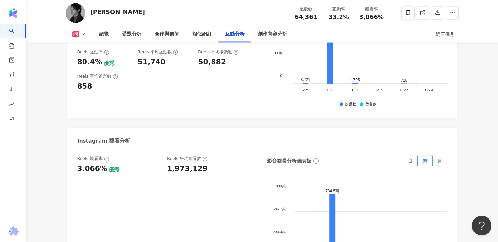
drag, startPoint x: 204, startPoint y: 9, endPoint x: 215, endPoint y: 1, distance: 14.2
click at [204, 9] on div "姚淳耀 Yao Chun Yao 追蹤數 64,361 互動率 33.2% 觀看率 3,066%" at bounding box center [262, 13] width 419 height 26
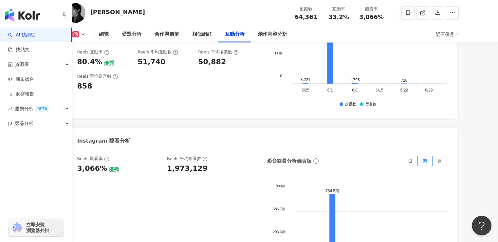
click at [17, 35] on link "AI 找網紅" at bounding box center [21, 35] width 27 height 7
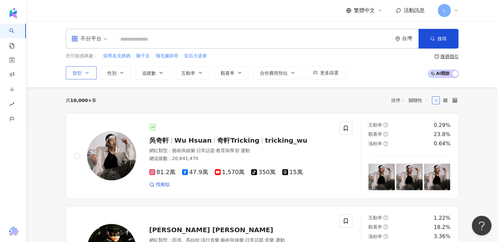
click at [82, 71] on button "類型" at bounding box center [81, 72] width 31 height 13
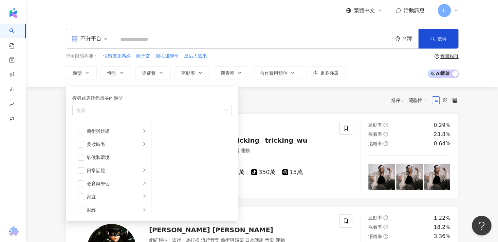
click at [161, 41] on input "search" at bounding box center [253, 39] width 273 height 12
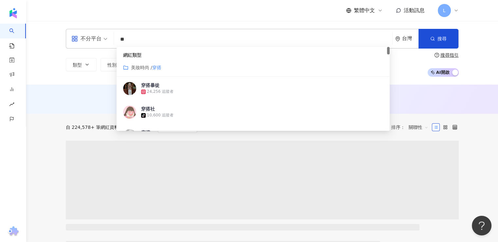
type input "**"
click at [58, 101] on div "AI 推薦 ： 無結果，請嘗試搜尋其他語言關鍵字或條件" at bounding box center [262, 100] width 419 height 12
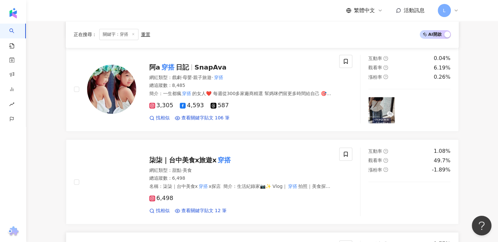
scroll to position [334, 0]
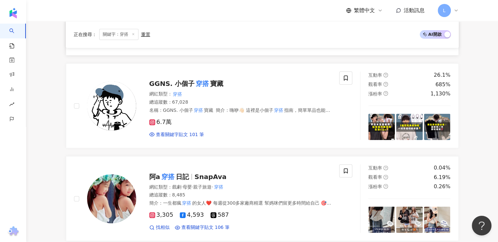
scroll to position [0, 0]
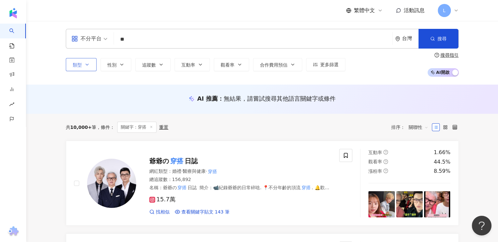
click at [92, 63] on button "類型" at bounding box center [81, 64] width 31 height 13
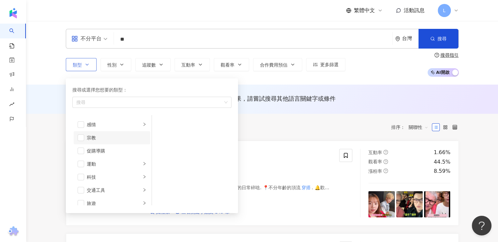
scroll to position [226, 0]
click at [119, 101] on div "button" at bounding box center [149, 102] width 150 height 5
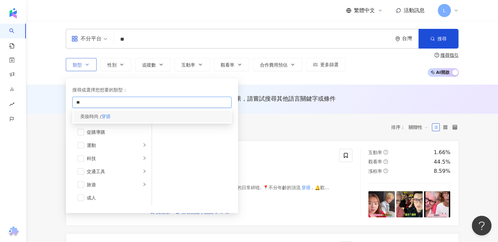
type input "**"
click at [101, 119] on span "美妝時尚 /" at bounding box center [90, 116] width 21 height 5
click at [327, 38] on input "**" at bounding box center [253, 39] width 273 height 12
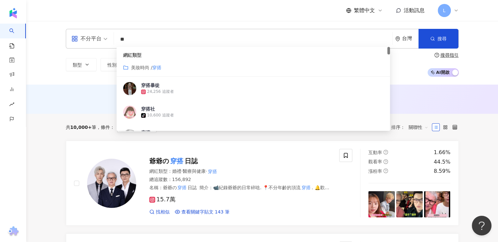
click at [327, 38] on input "**" at bounding box center [253, 39] width 273 height 12
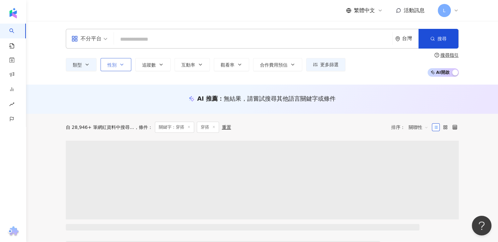
click at [104, 66] on button "性別" at bounding box center [115, 64] width 31 height 13
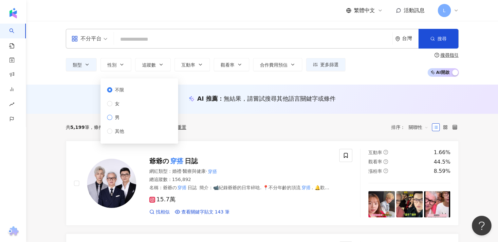
click at [123, 119] on label "男" at bounding box center [117, 117] width 20 height 7
click at [252, 121] on div "共 5,199 筆 條件 ： 關鍵字：穿搭 穿搭 重置 排序： 關聯性" at bounding box center [262, 126] width 393 height 11
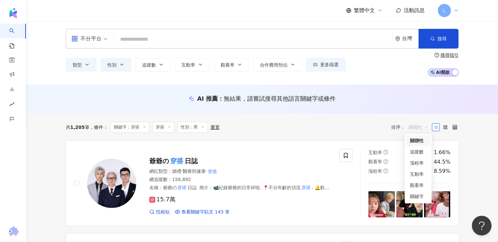
click at [419, 127] on span "關聯性" at bounding box center [418, 127] width 20 height 10
click at [419, 153] on div "追蹤數" at bounding box center [418, 151] width 16 height 7
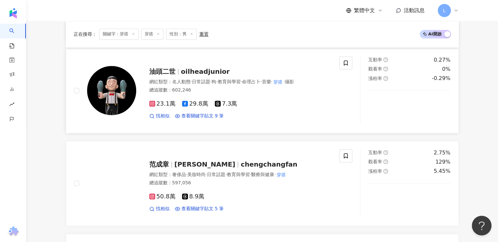
scroll to position [589, 0]
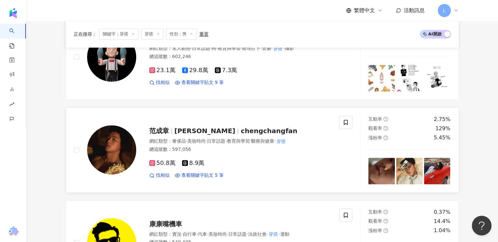
click at [190, 130] on span "Cheng" at bounding box center [204, 131] width 61 height 8
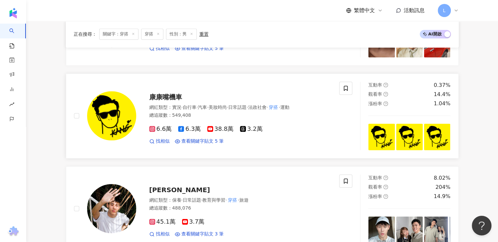
scroll to position [785, 0]
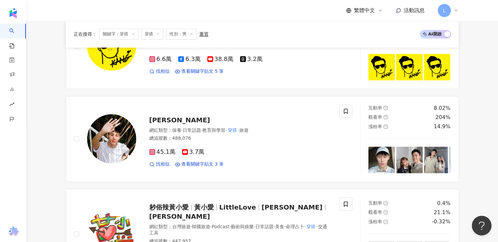
click at [471, 90] on div "正在搜尋 ： 關鍵字：穿搭 穿搭 性別：男 重置 AI 開啟 AI 關閉 羅志祥 SHOW 羅志祥 Show Lo Show Lo's Official Ch…" at bounding box center [262, 41] width 419 height 1427
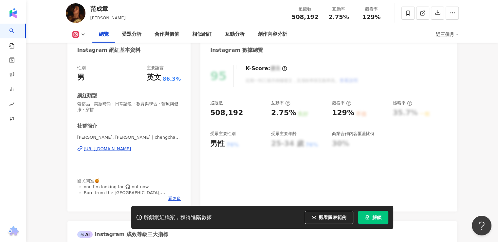
scroll to position [65, 0]
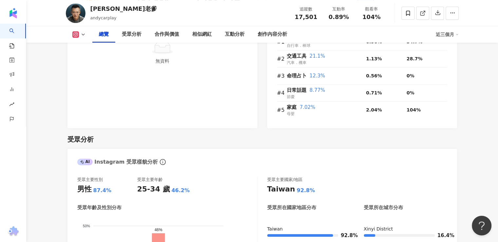
scroll to position [262, 0]
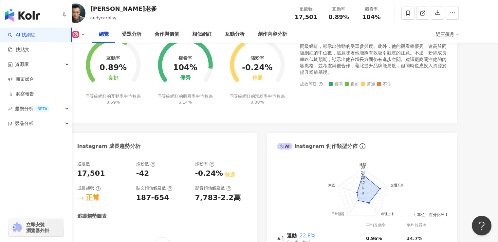
click at [0, 174] on div "AI 找網紅 找貼文 資源庫 商案媒合 洞察報告 趨勢分析 BETA 競品分析 立即安裝 瀏覽器外掛" at bounding box center [36, 134] width 72 height 214
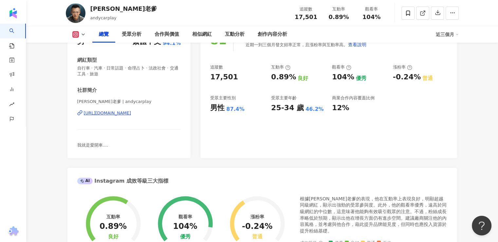
scroll to position [65, 0]
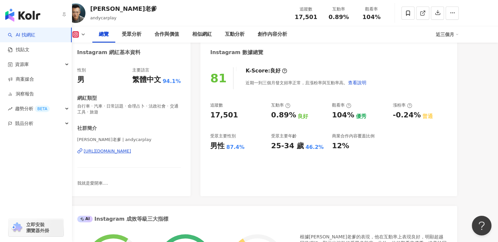
click at [0, 166] on div "button" at bounding box center [36, 152] width 72 height 43
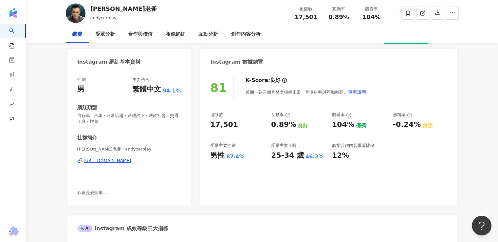
scroll to position [0, 0]
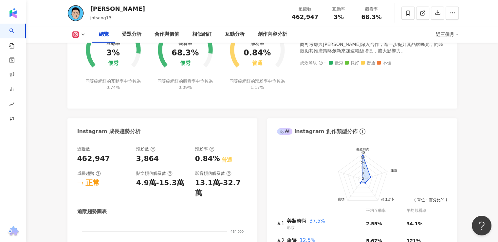
drag, startPoint x: 336, startPoint y: 108, endPoint x: 338, endPoint y: 113, distance: 5.4
click at [336, 108] on div "Instagram 網紅基本資料 性別 男 主要語言 繁體中文 68.1% 網紅類型 電影 · 保養 · 美妝時尚 · 日常話題 · 美食 · 交通工具 · …" at bounding box center [261, 67] width 389 height 514
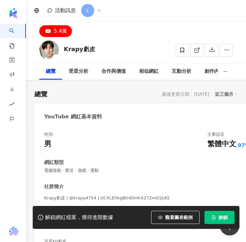
click at [168, 18] on div "活動訊息 L" at bounding box center [136, 10] width 220 height 21
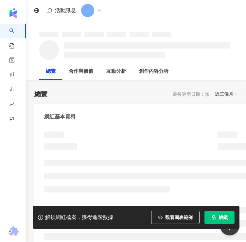
click at [190, 75] on div "總覽 合作與價值 互動分析 創作內容分析" at bounding box center [136, 71] width 194 height 16
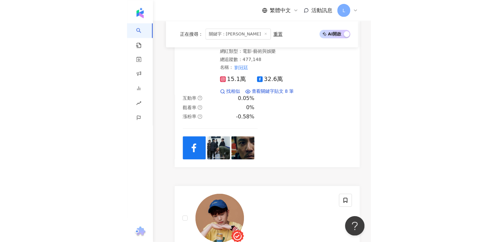
scroll to position [196, 0]
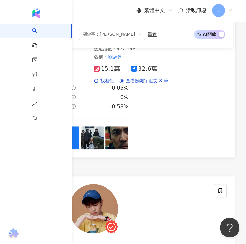
click at [114, 84] on div "[PERSON_NAME] 網紅類型 ： 電影 · 藝術與娛樂 總追蹤數 ： 477,148 名稱 ： [PERSON_NAME]15.1萬 32.6萬 找相…" at bounding box center [135, 23] width 158 height 121
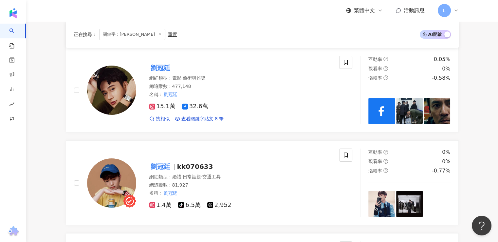
scroll to position [0, 0]
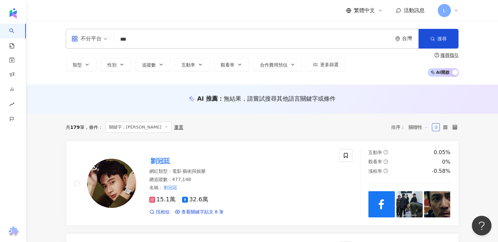
click at [146, 39] on input "***" at bounding box center [253, 39] width 273 height 12
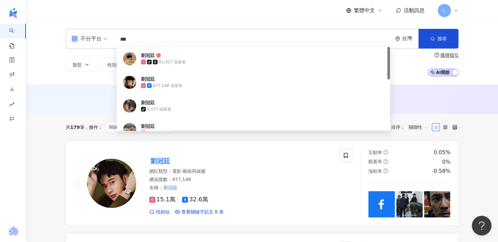
click at [146, 39] on input "***" at bounding box center [253, 39] width 273 height 12
type input "***"
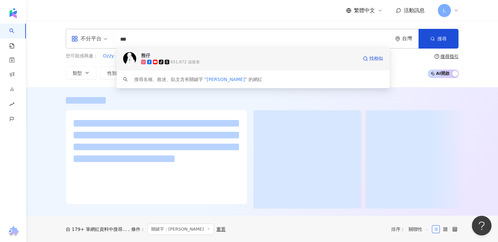
click at [152, 54] on span "熊仔" at bounding box center [150, 55] width 18 height 7
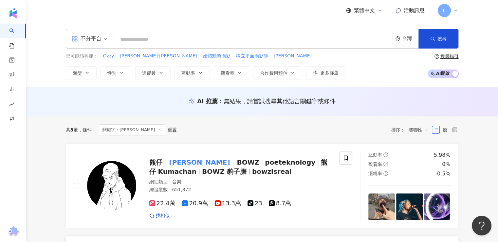
scroll to position [65, 0]
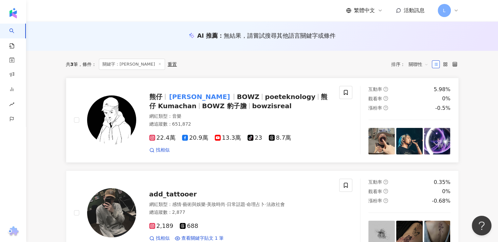
click at [246, 118] on div "網紅類型 ： 音樂" at bounding box center [240, 116] width 182 height 7
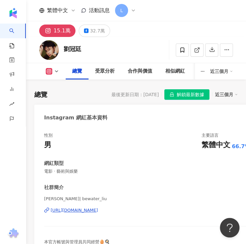
scroll to position [262, 0]
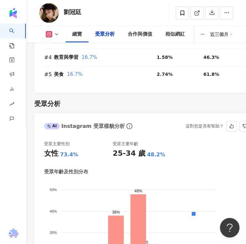
scroll to position [916, 0]
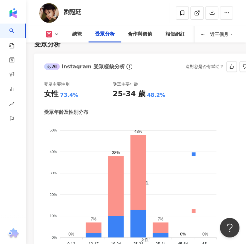
click at [118, 89] on div "25-34 歲" at bounding box center [129, 94] width 33 height 10
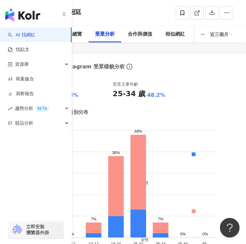
click at [8, 32] on link "AI 找網紅" at bounding box center [21, 35] width 27 height 7
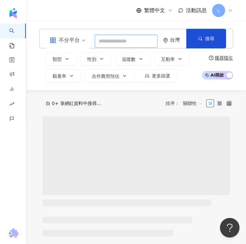
click at [98, 40] on input "search" at bounding box center [126, 41] width 63 height 13
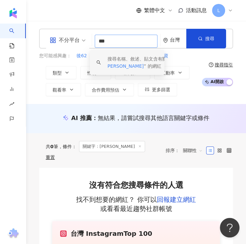
click at [120, 37] on input "***" at bounding box center [126, 41] width 63 height 13
click at [105, 40] on input "***" at bounding box center [126, 41] width 63 height 13
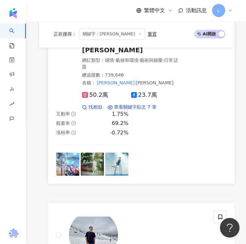
scroll to position [393, 0]
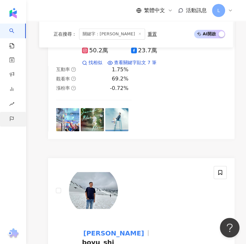
type input "***"
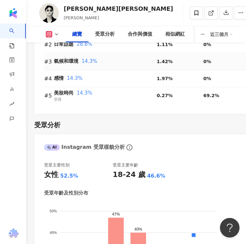
scroll to position [916, 0]
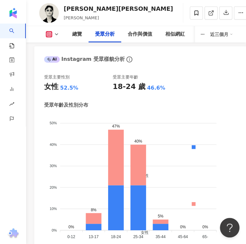
click at [16, 30] on link "AI 找網紅" at bounding box center [15, 37] width 13 height 26
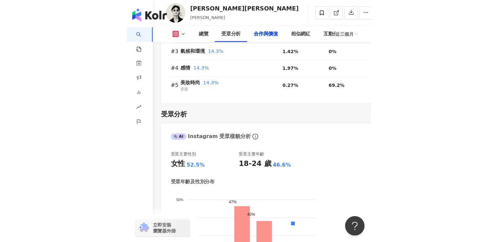
scroll to position [867, 0]
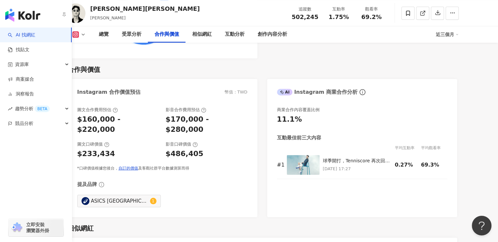
click at [35, 37] on link "AI 找網紅" at bounding box center [21, 35] width 27 height 7
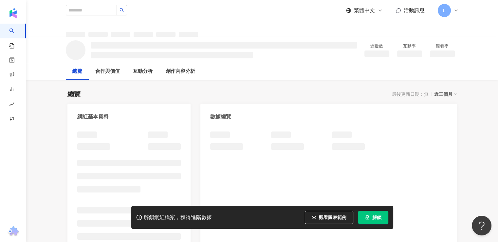
click at [373, 219] on span "解鎖" at bounding box center [376, 216] width 9 height 5
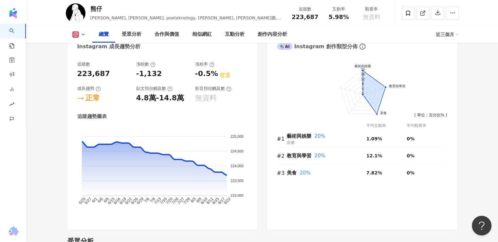
scroll to position [556, 0]
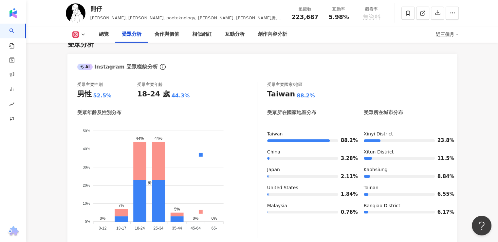
drag, startPoint x: 352, startPoint y: 38, endPoint x: 355, endPoint y: 36, distance: 4.2
click at [352, 38] on div "總覽 受眾分析 合作與價值 相似網紅 互動分析 創作內容分析" at bounding box center [263, 34] width 343 height 16
